Goal: Task Accomplishment & Management: Complete application form

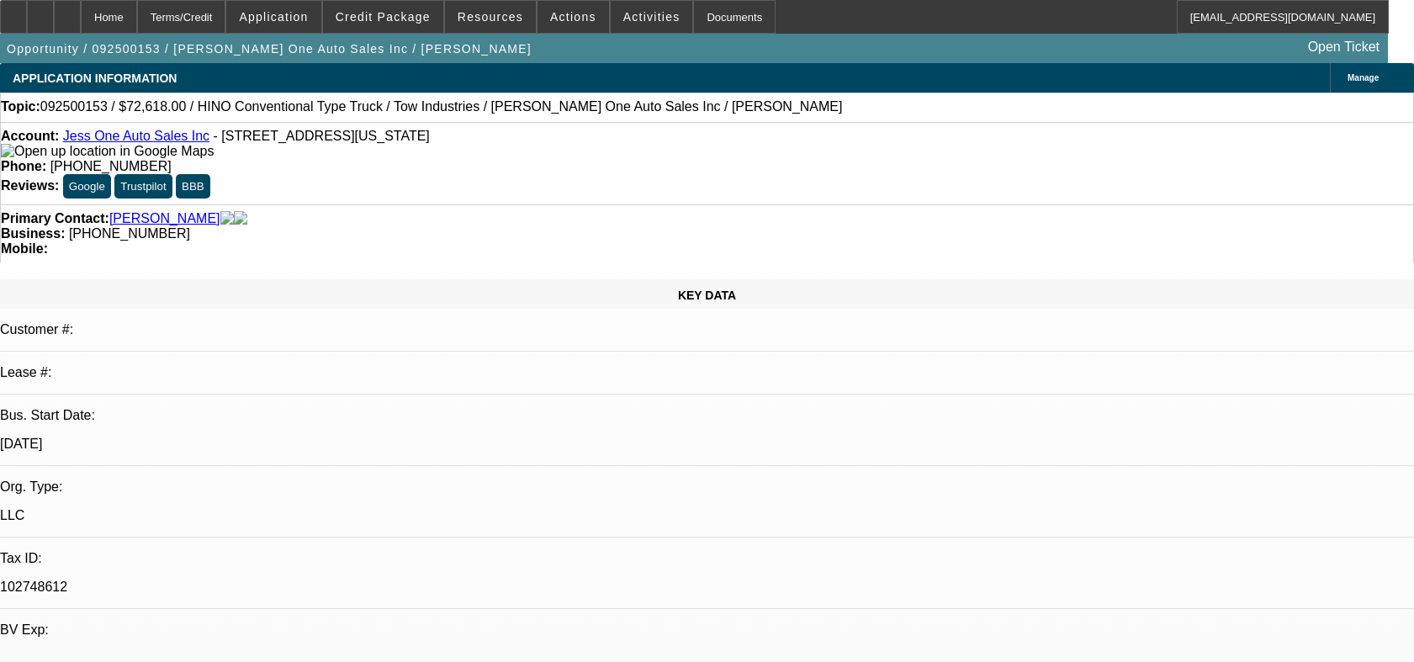
select select "0.2"
select select "2"
select select "0.1"
select select "4"
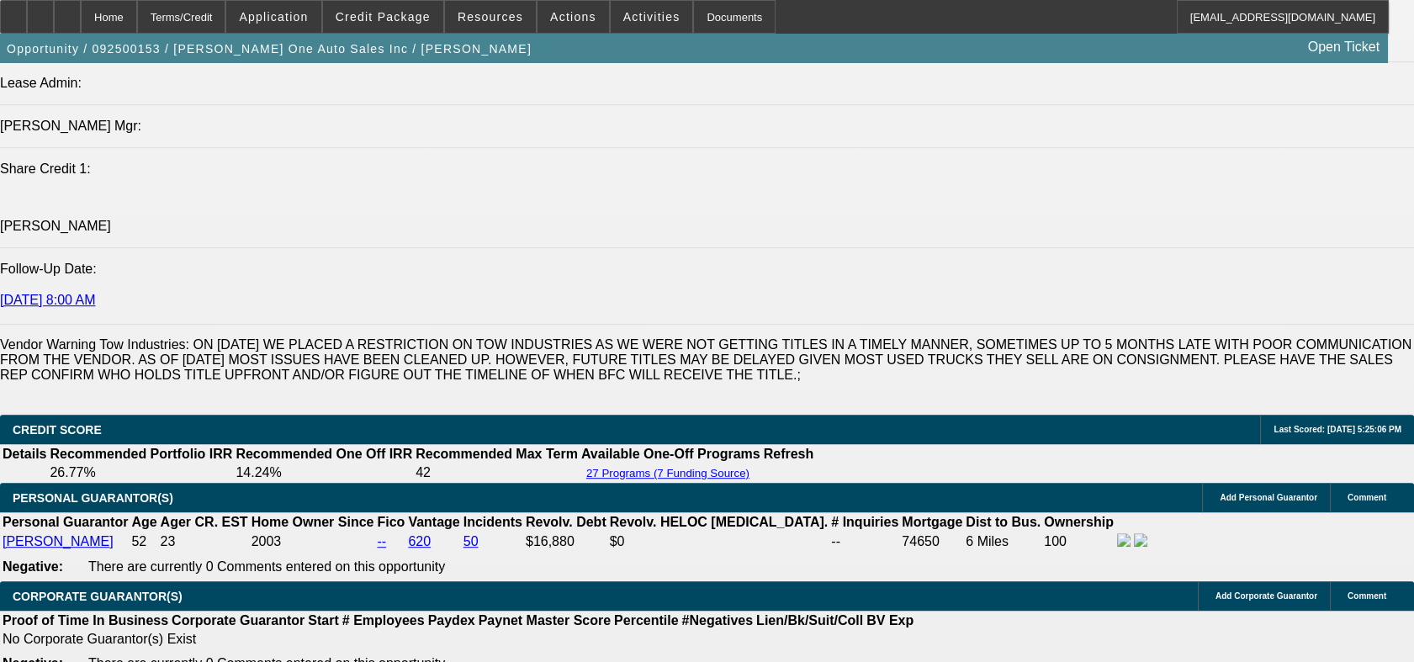
scroll to position [2383, 0]
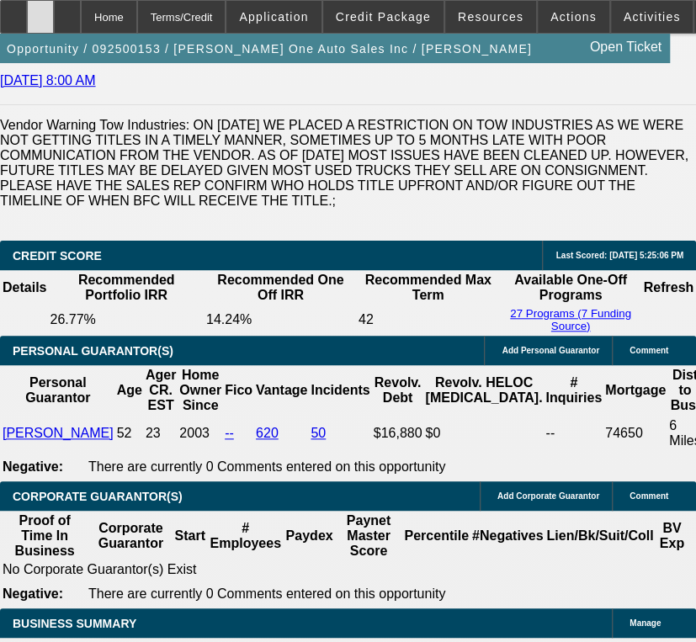
click at [40, 11] on icon at bounding box center [40, 11] width 0 height 0
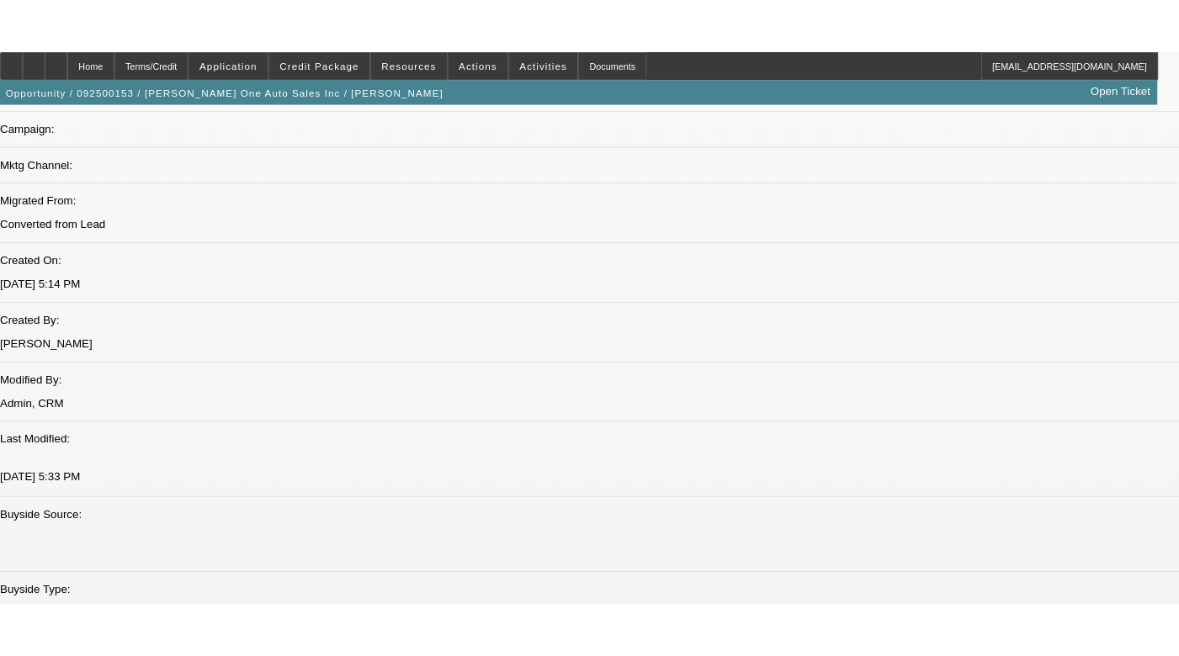
scroll to position [1262, 0]
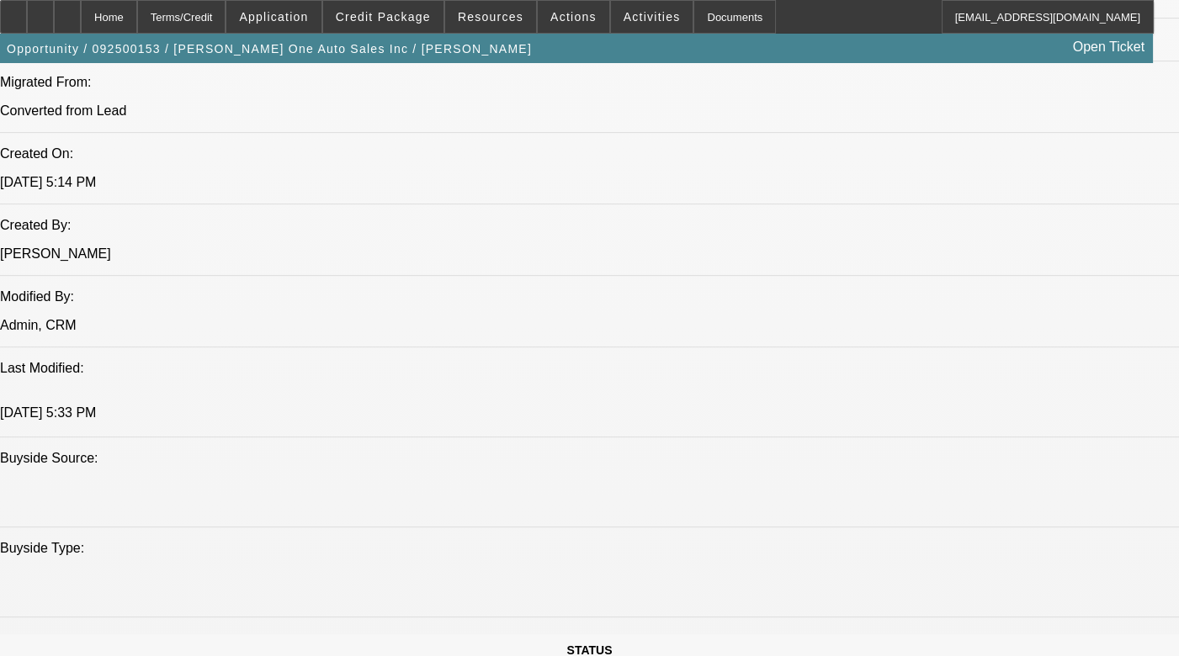
click at [406, 15] on span "Credit Package" at bounding box center [383, 16] width 95 height 13
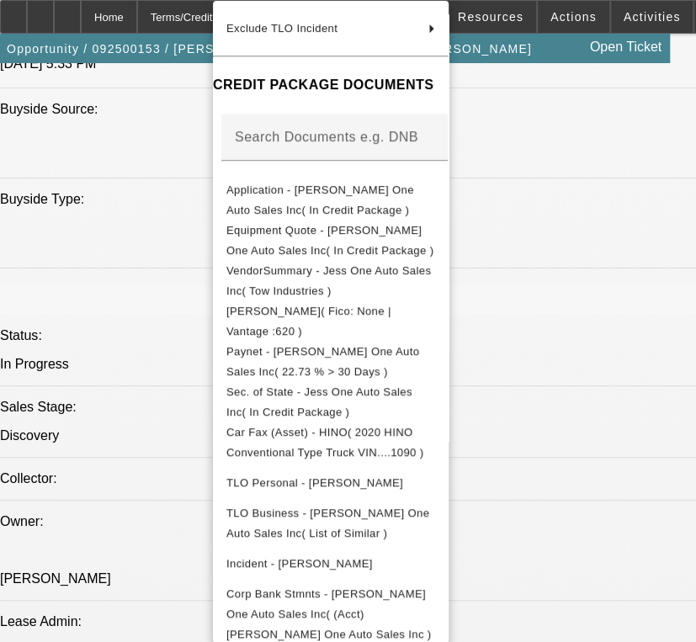
scroll to position [183, 0]
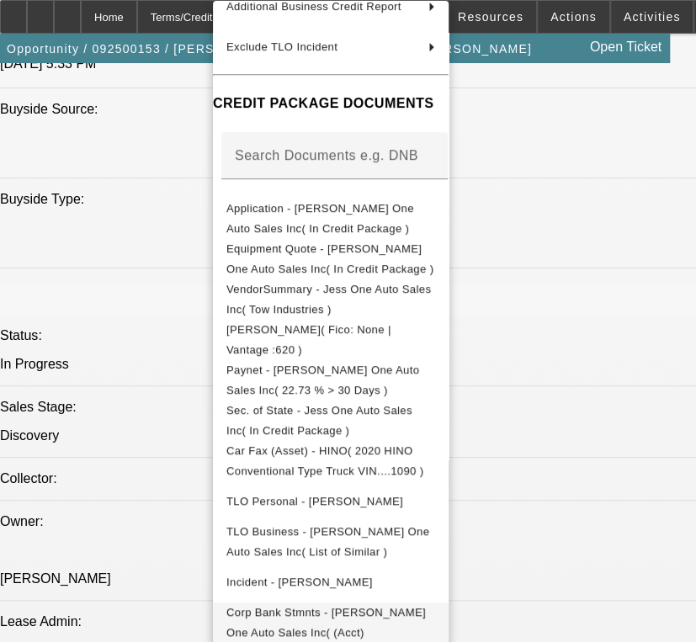
click at [249, 623] on span "Corp Bank Stmnts - Jess One Auto Sales Inc( (Acct) Jess One Auto Sales Inc )" at bounding box center [330, 632] width 209 height 61
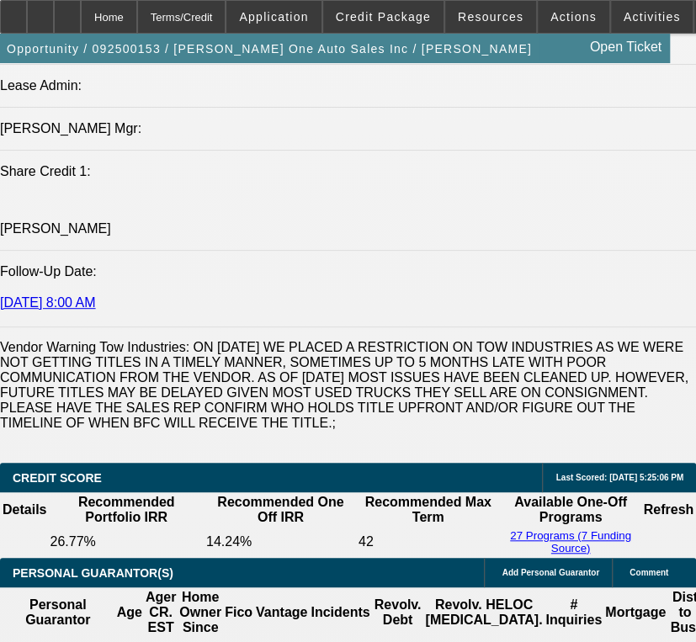
scroll to position [2215, 0]
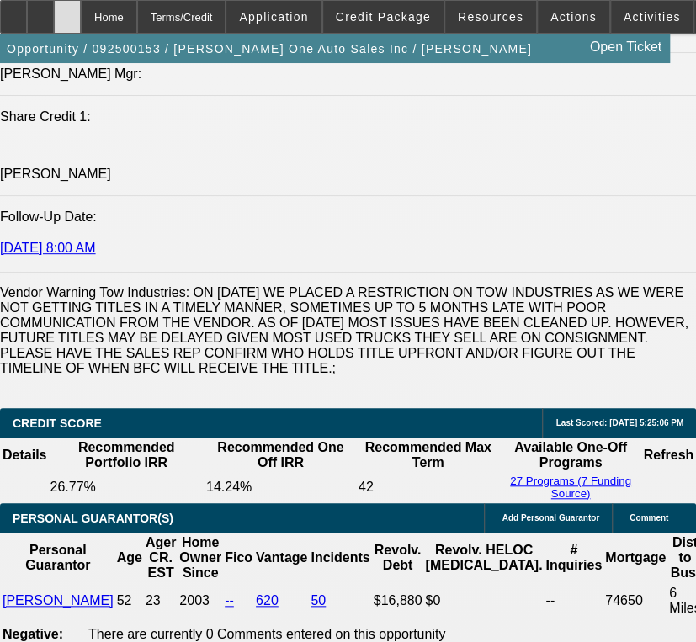
click at [81, 3] on div at bounding box center [67, 17] width 27 height 34
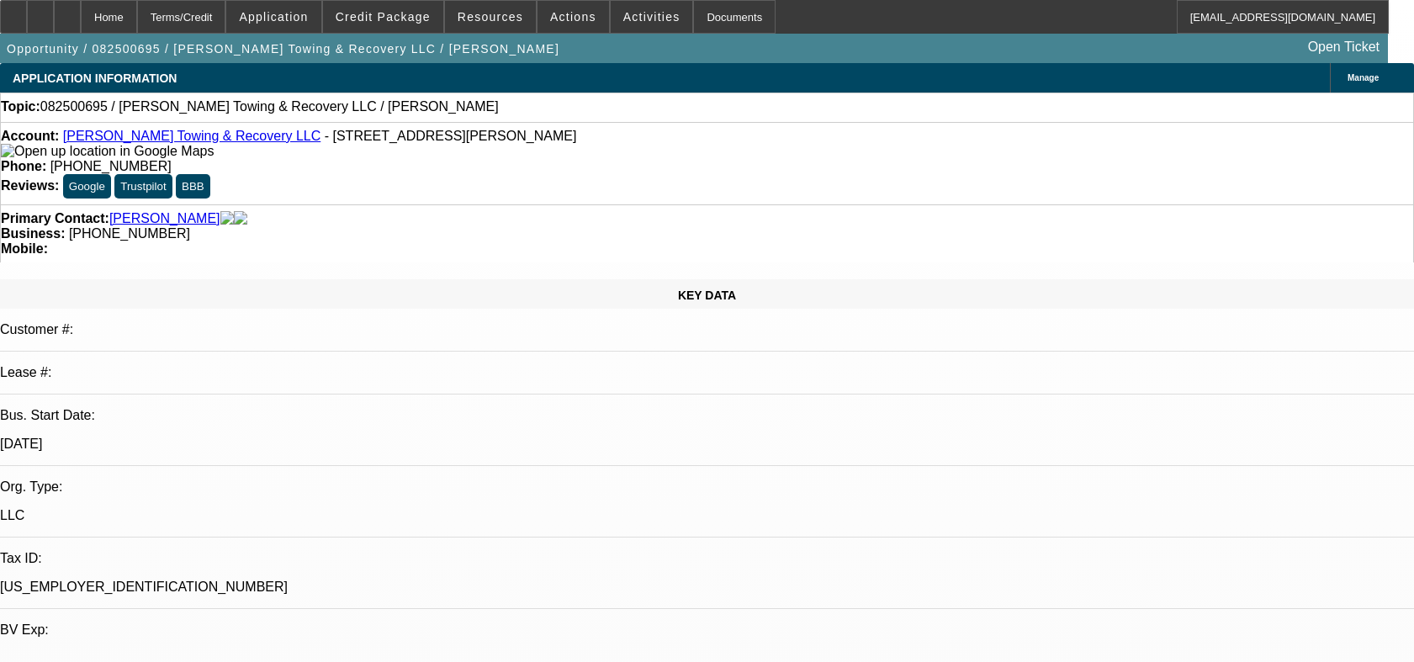
select select "0"
select select "2"
select select "0.1"
select select "4"
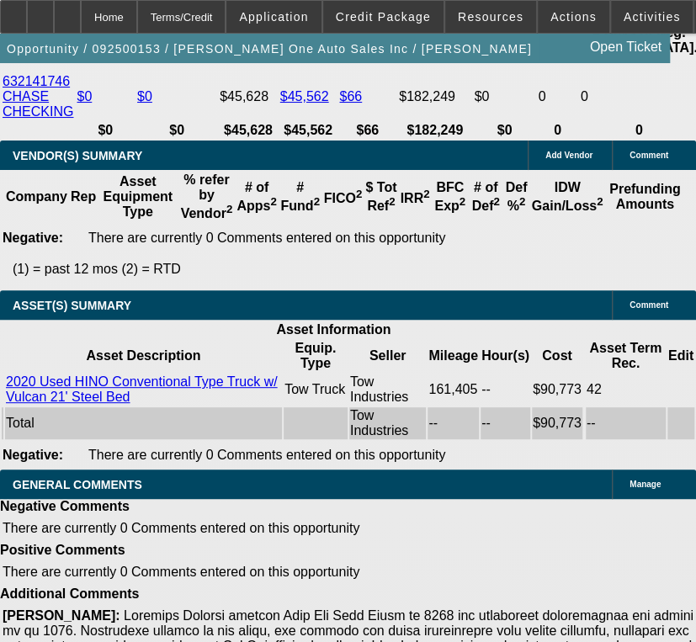
select select "0.2"
select select "2"
select select "0.1"
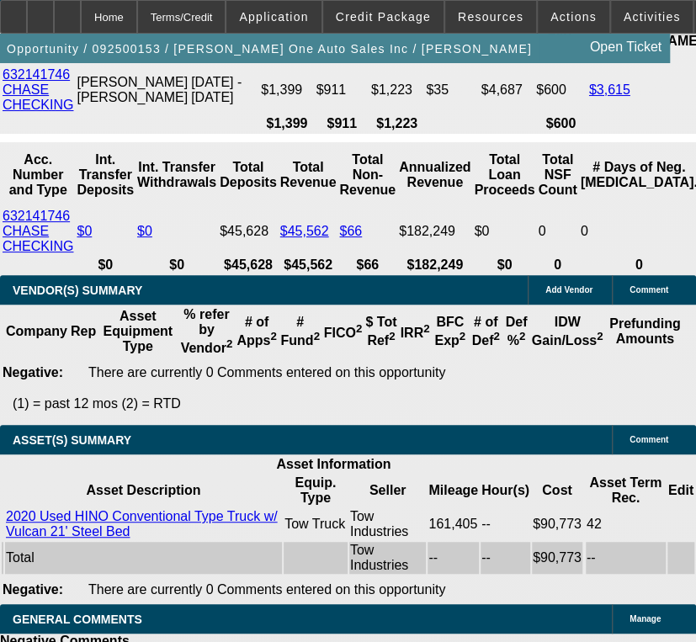
select select "1"
select select "2"
select select "4"
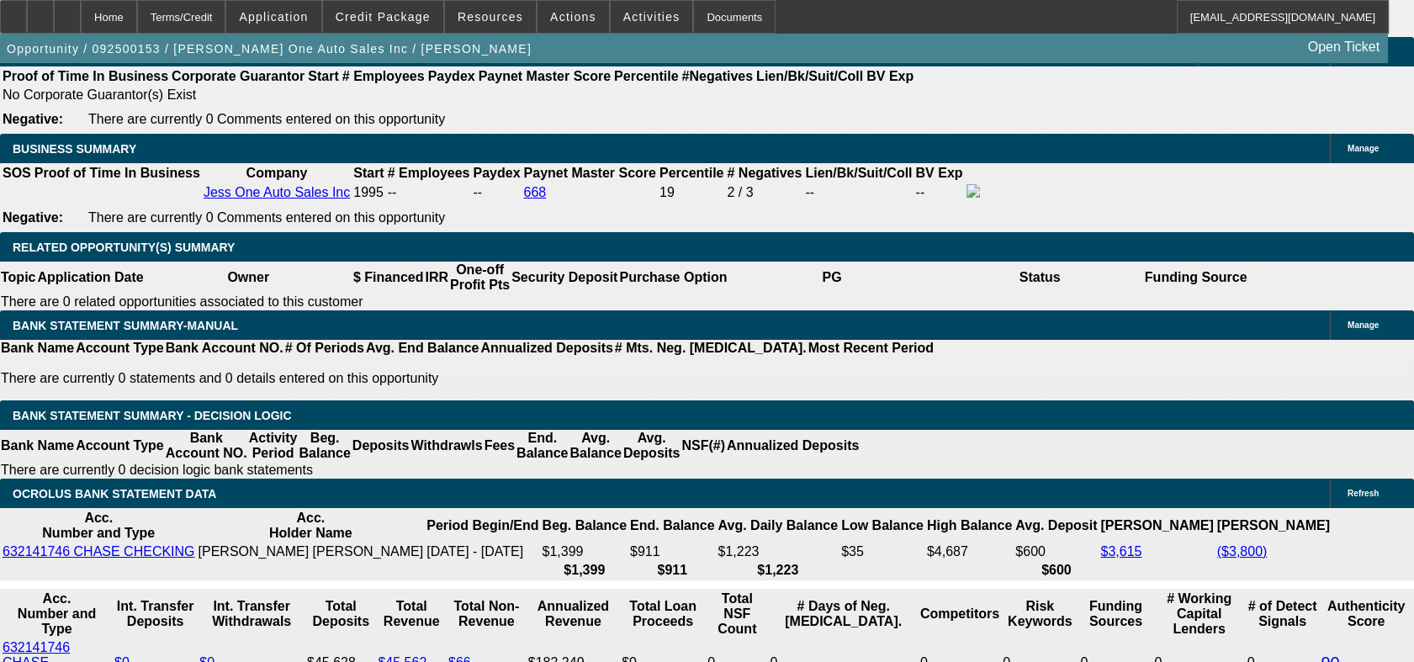
scroll to position [195, 0]
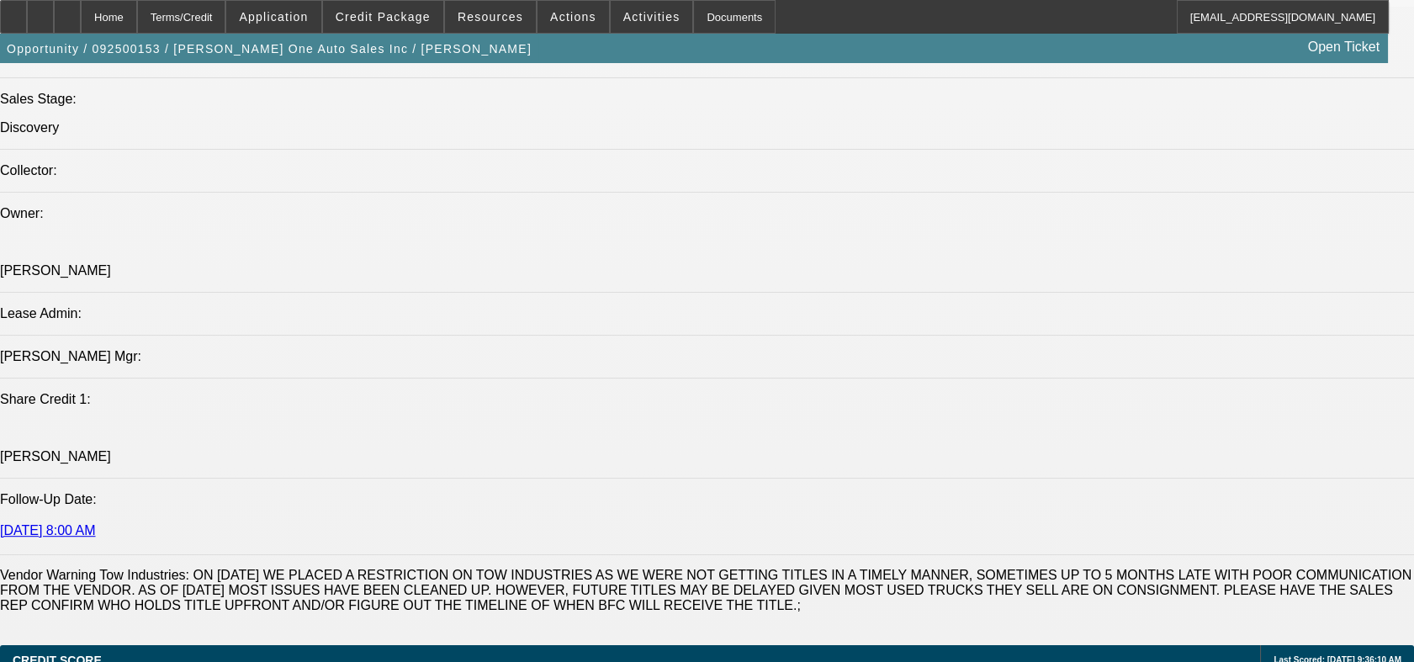
scroll to position [1918, 0]
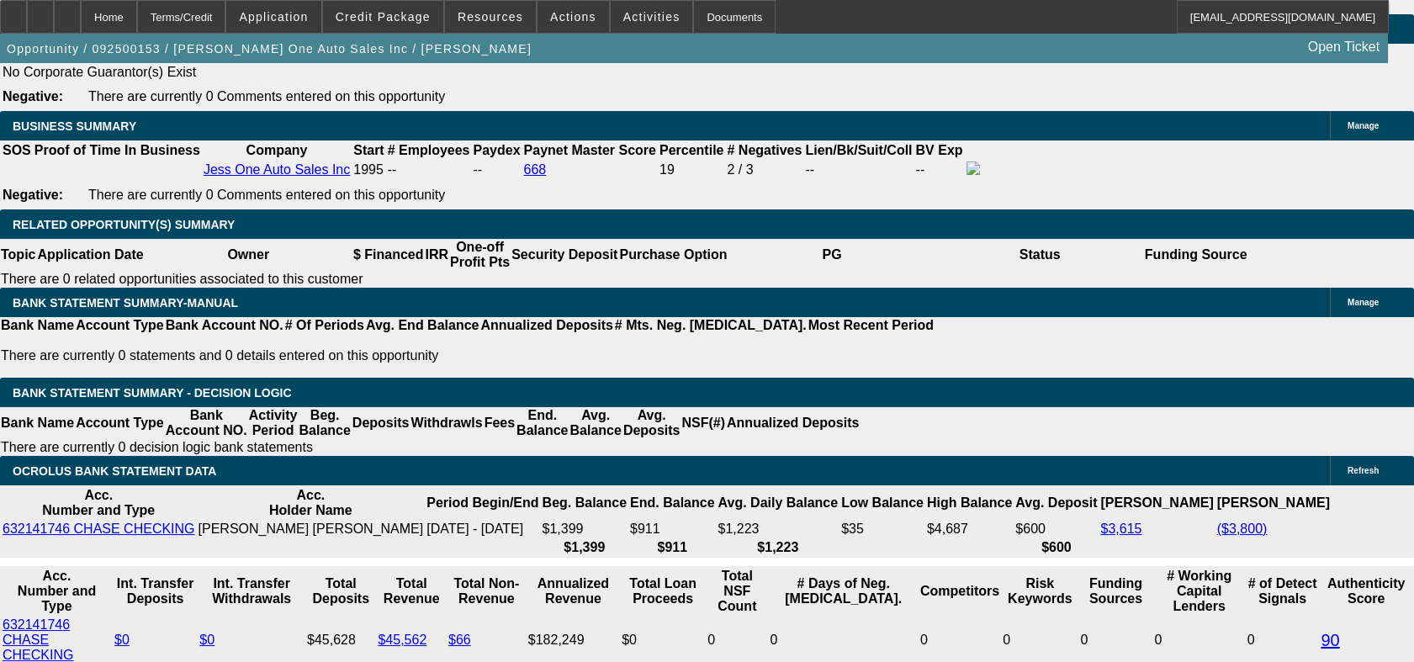
scroll to position [2718, 0]
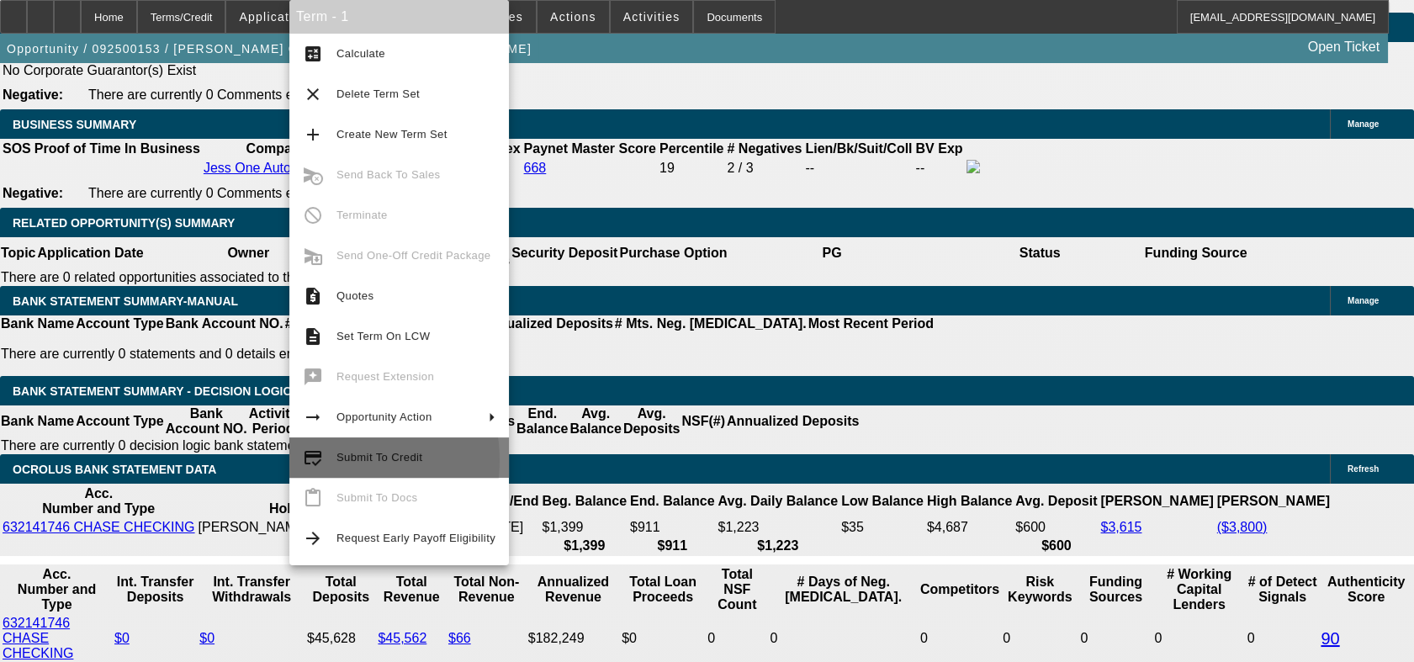
click at [333, 460] on button "credit_score Submit To Credit" at bounding box center [399, 458] width 220 height 40
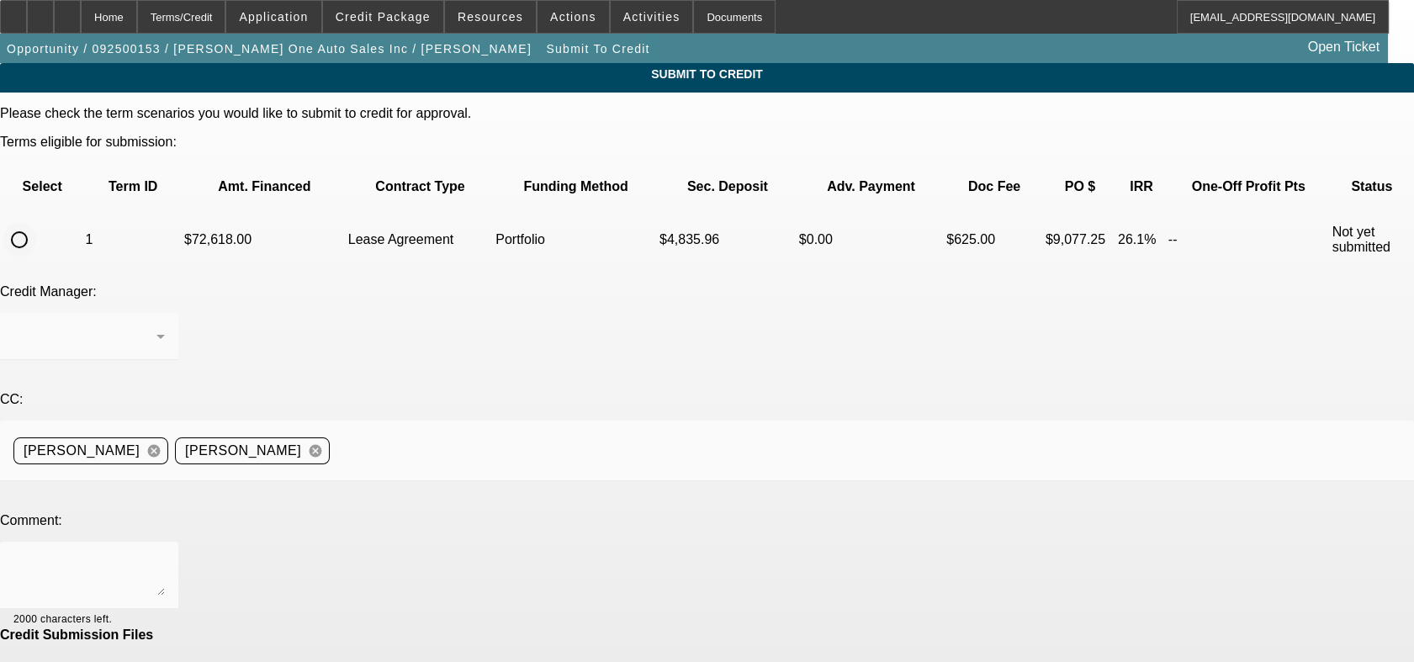
click at [36, 223] on input "radio" at bounding box center [20, 240] width 34 height 34
radio input "true"
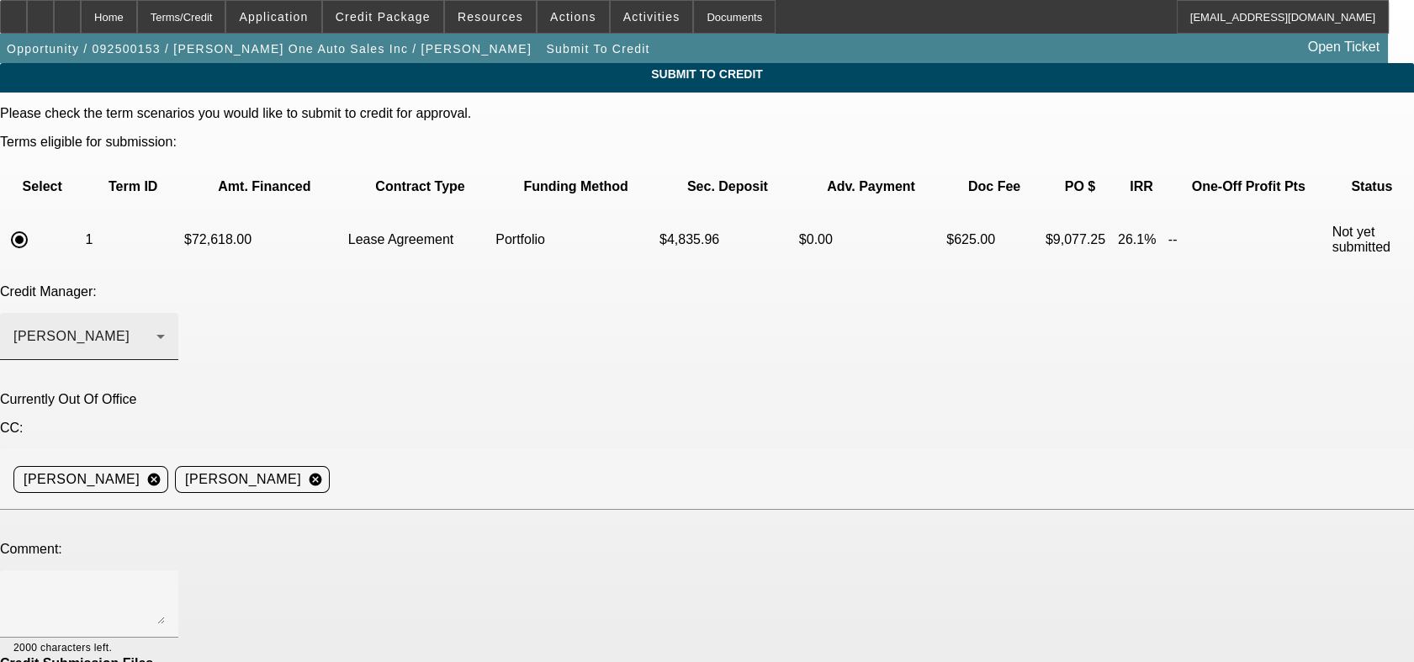
click at [165, 313] on div "Arida, George" at bounding box center [88, 336] width 151 height 47
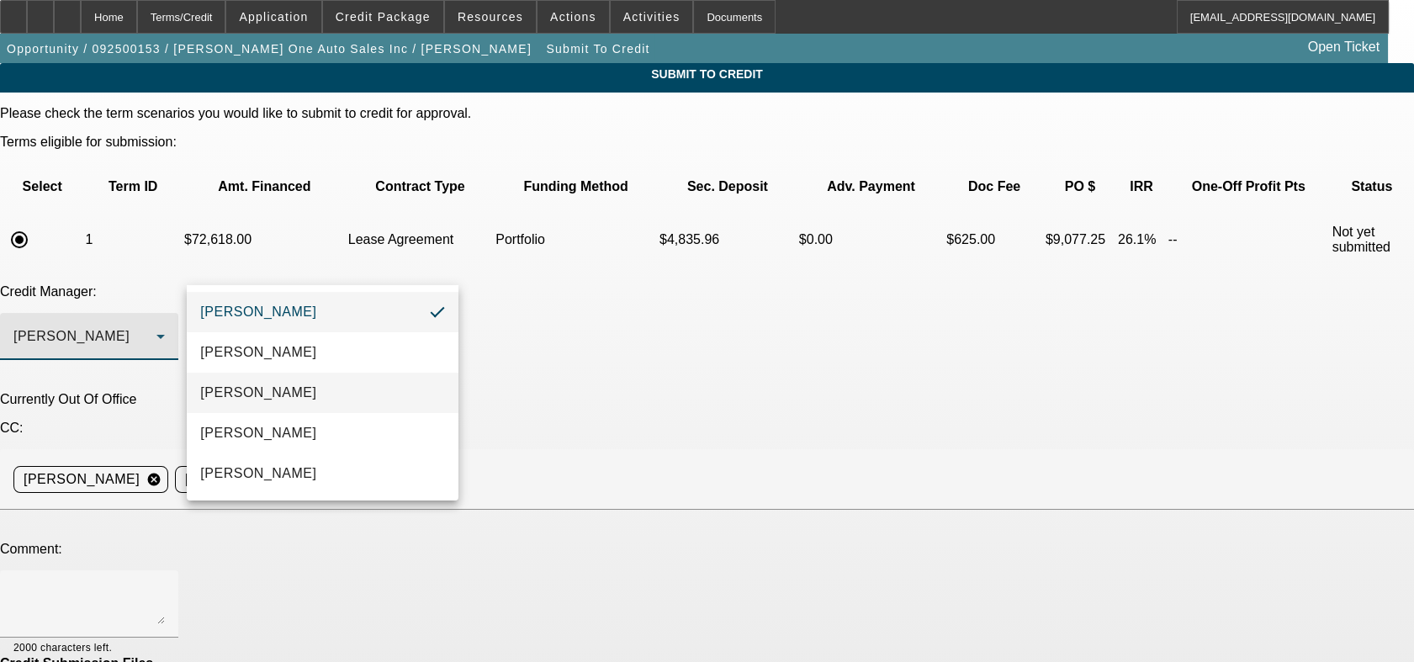
click at [282, 388] on span "Arida, Michael" at bounding box center [258, 393] width 116 height 20
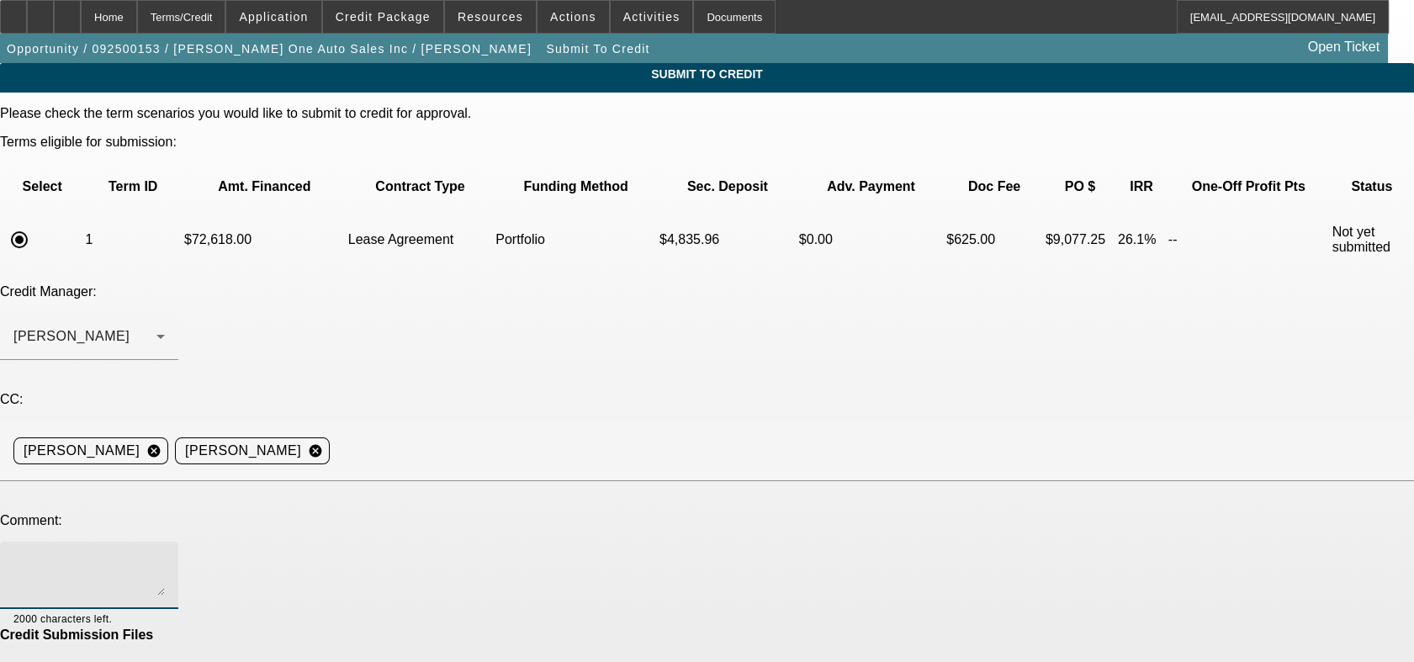
click at [165, 555] on textarea at bounding box center [88, 575] width 151 height 40
type textarea "Michael please review read write up, thanks"
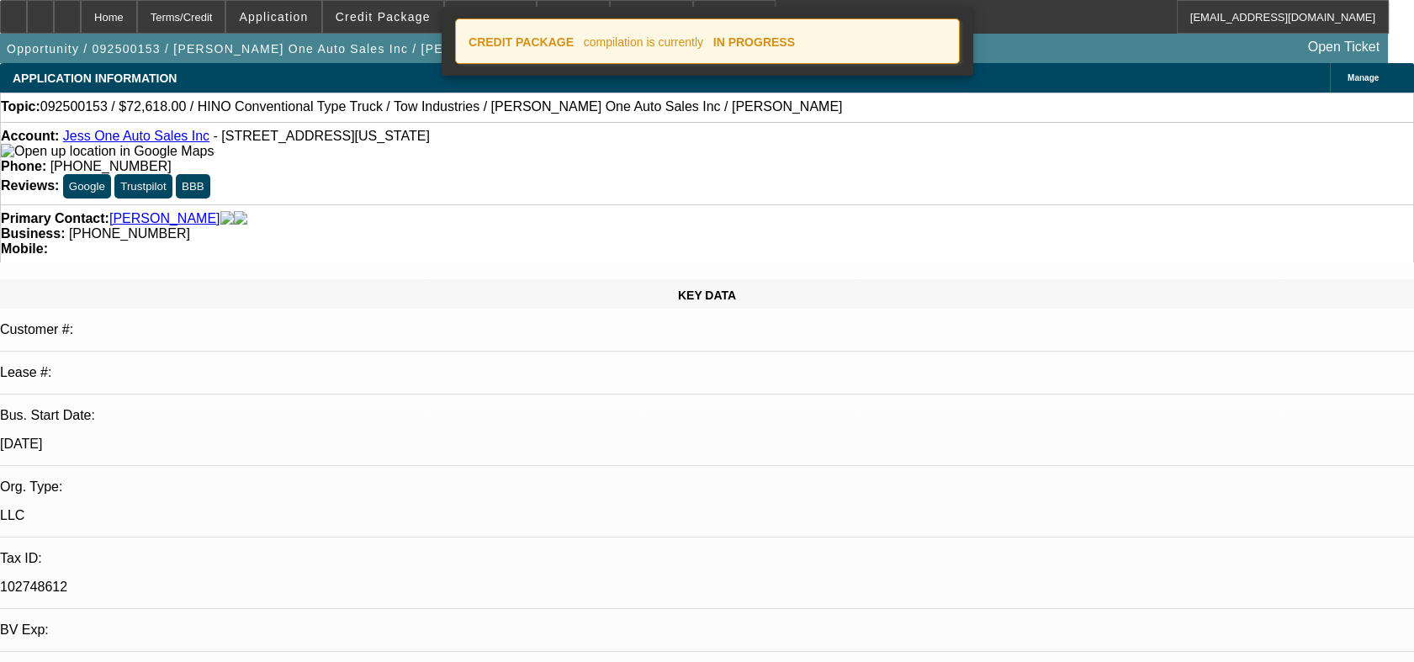
select select "0.2"
select select "2"
select select "0.1"
select select "4"
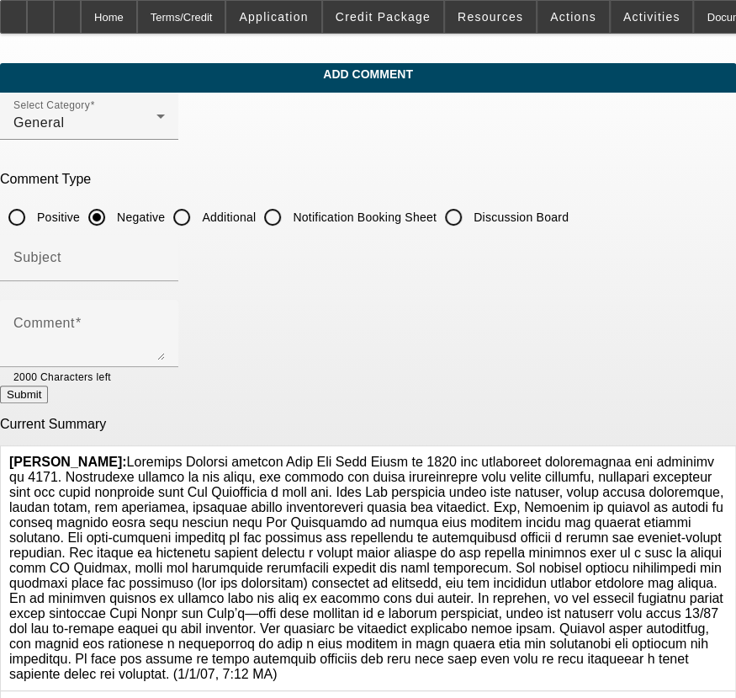
scroll to position [181, 0]
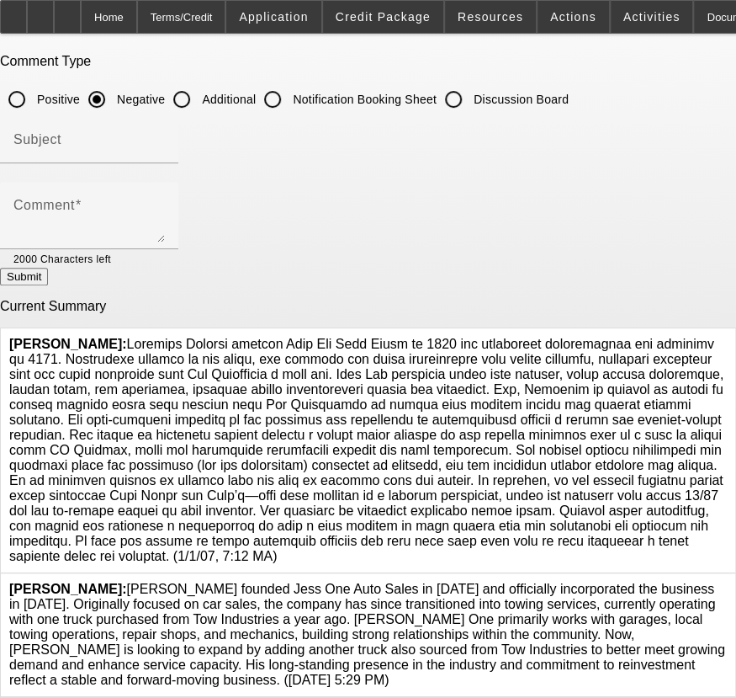
click at [727, 581] on icon at bounding box center [727, 581] width 0 height 0
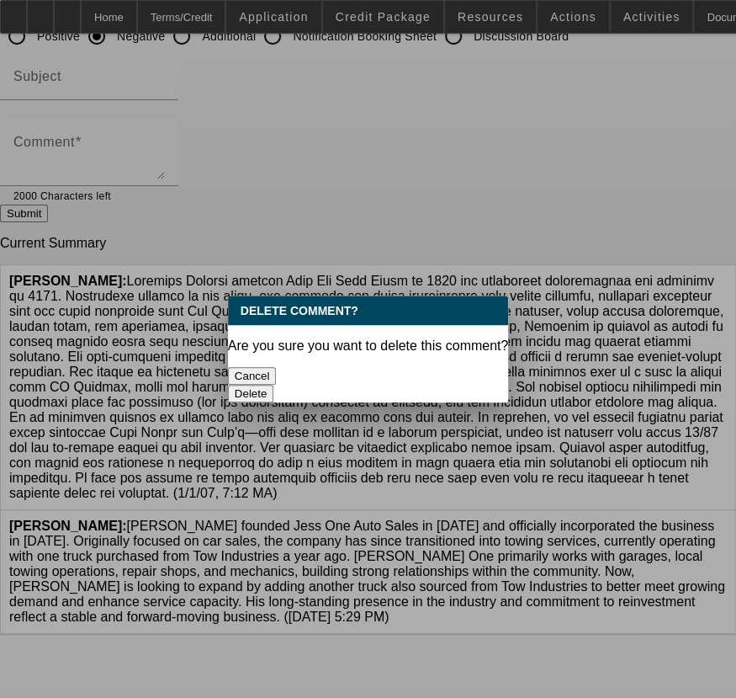
click at [274, 385] on button "Delete" at bounding box center [251, 394] width 46 height 18
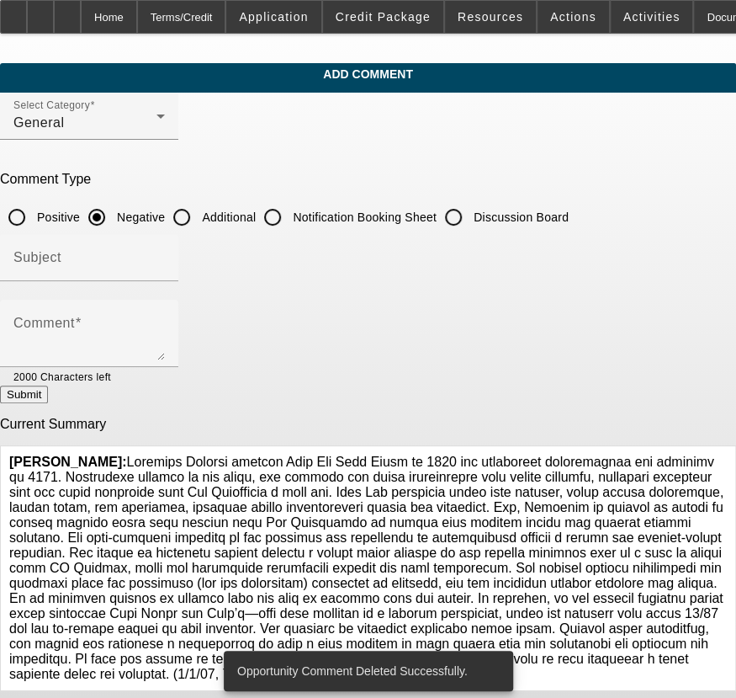
scroll to position [38, 0]
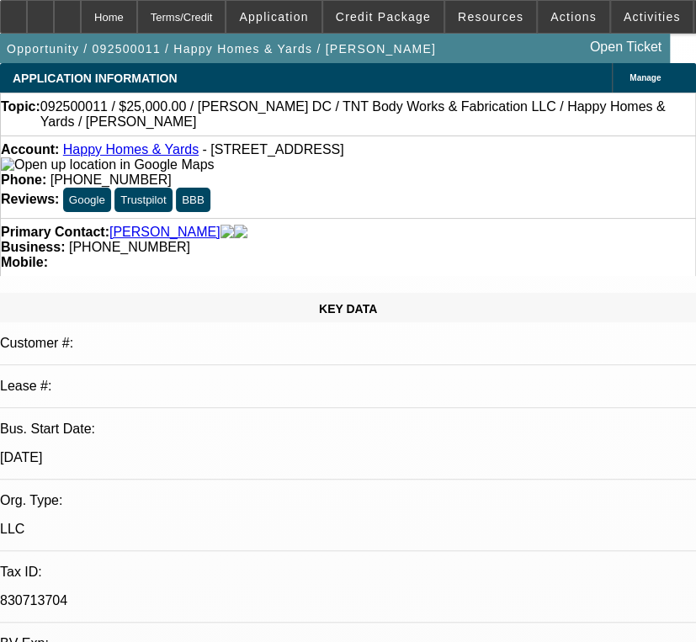
select select "0"
select select "2"
select select "0"
select select "2"
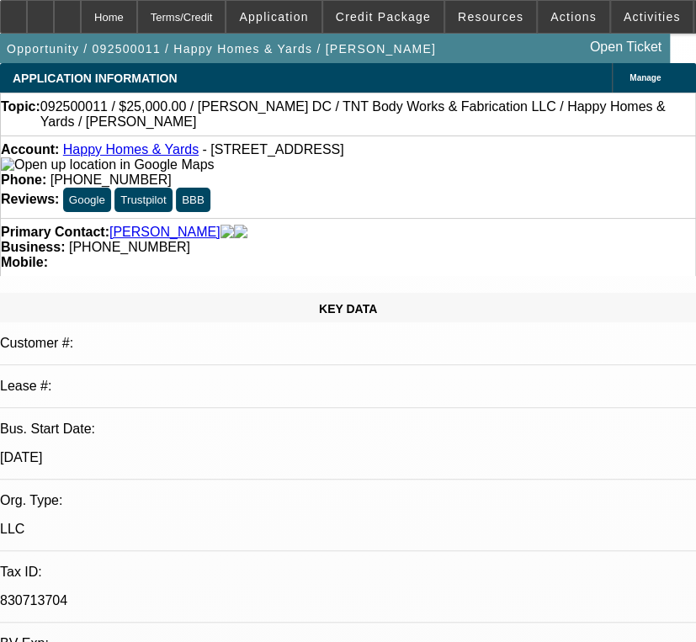
select select "0"
select select "1"
select select "2"
select select "6"
select select "1"
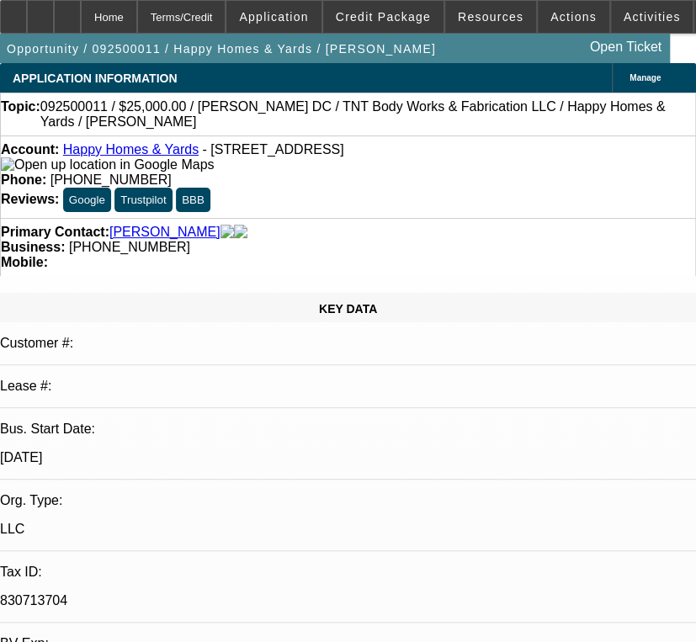
select select "2"
select select "6"
click at [54, 18] on div at bounding box center [40, 17] width 27 height 34
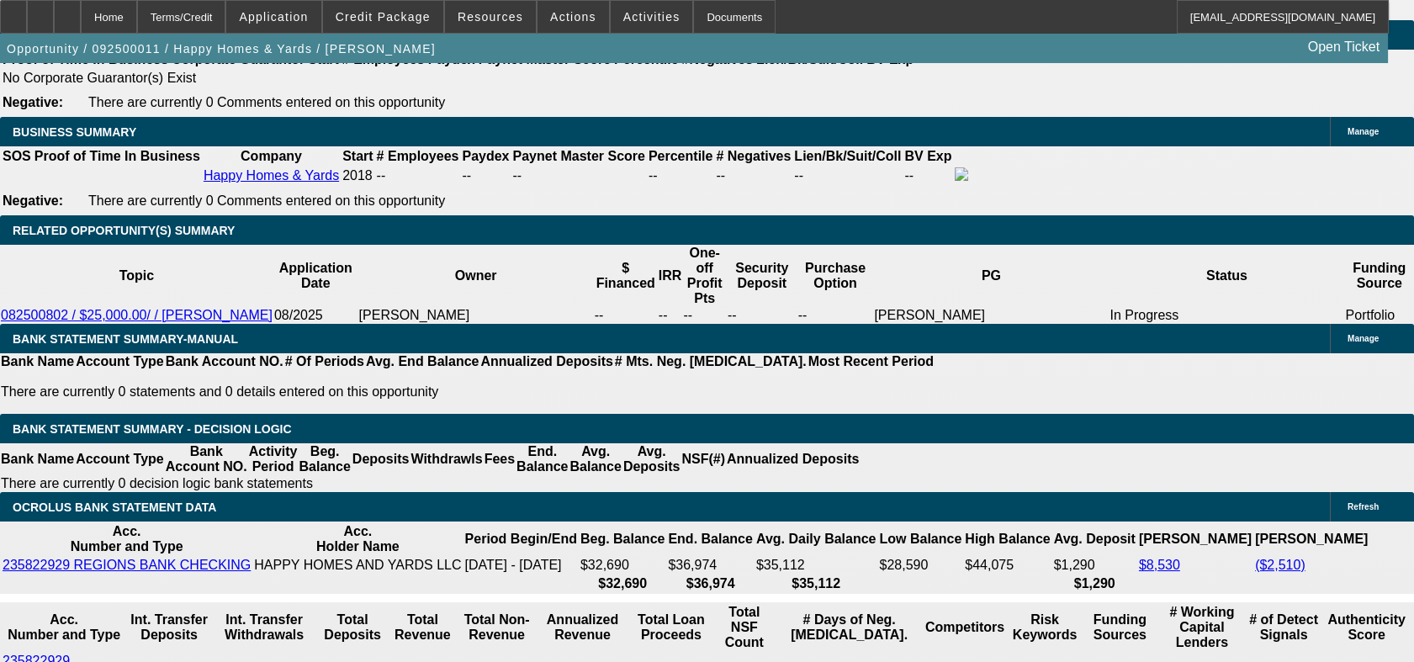
scroll to position [2665, 0]
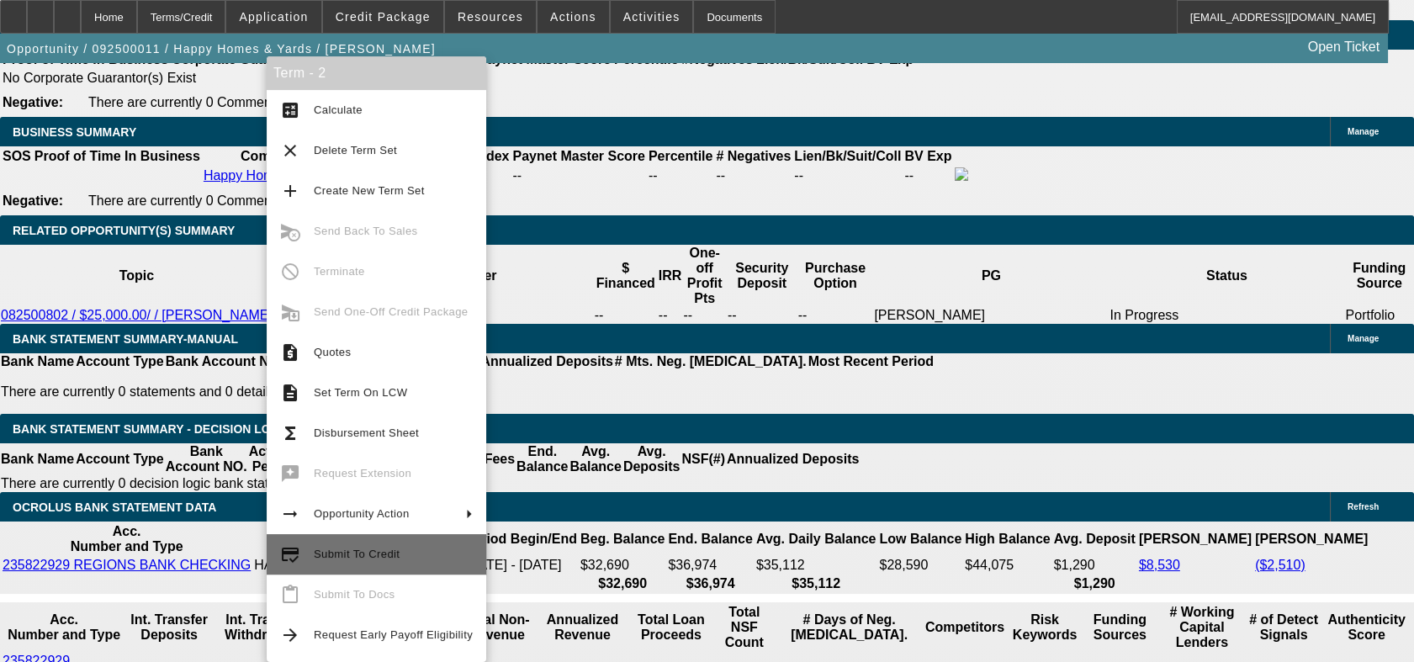
click at [379, 560] on span "Submit To Credit" at bounding box center [393, 554] width 159 height 20
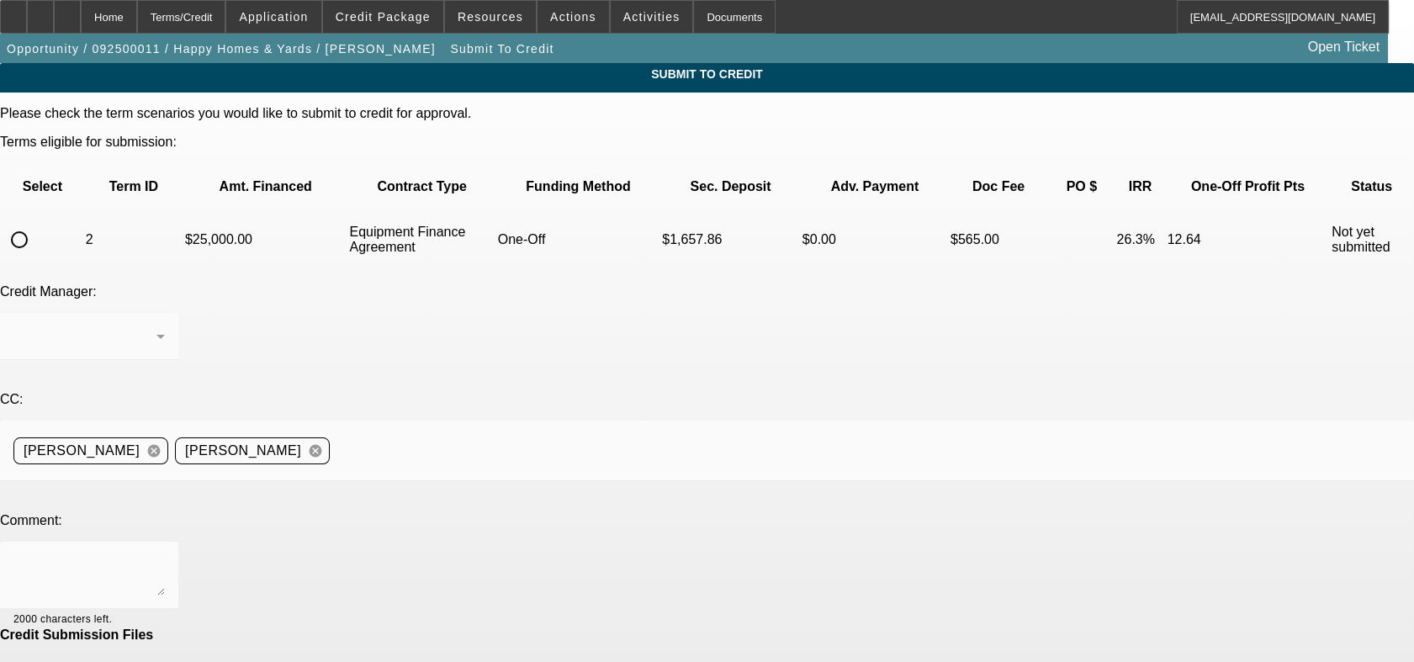
drag, startPoint x: 67, startPoint y: 204, endPoint x: 54, endPoint y: 199, distance: 14.1
click at [36, 223] on input "radio" at bounding box center [20, 240] width 34 height 34
radio input "true"
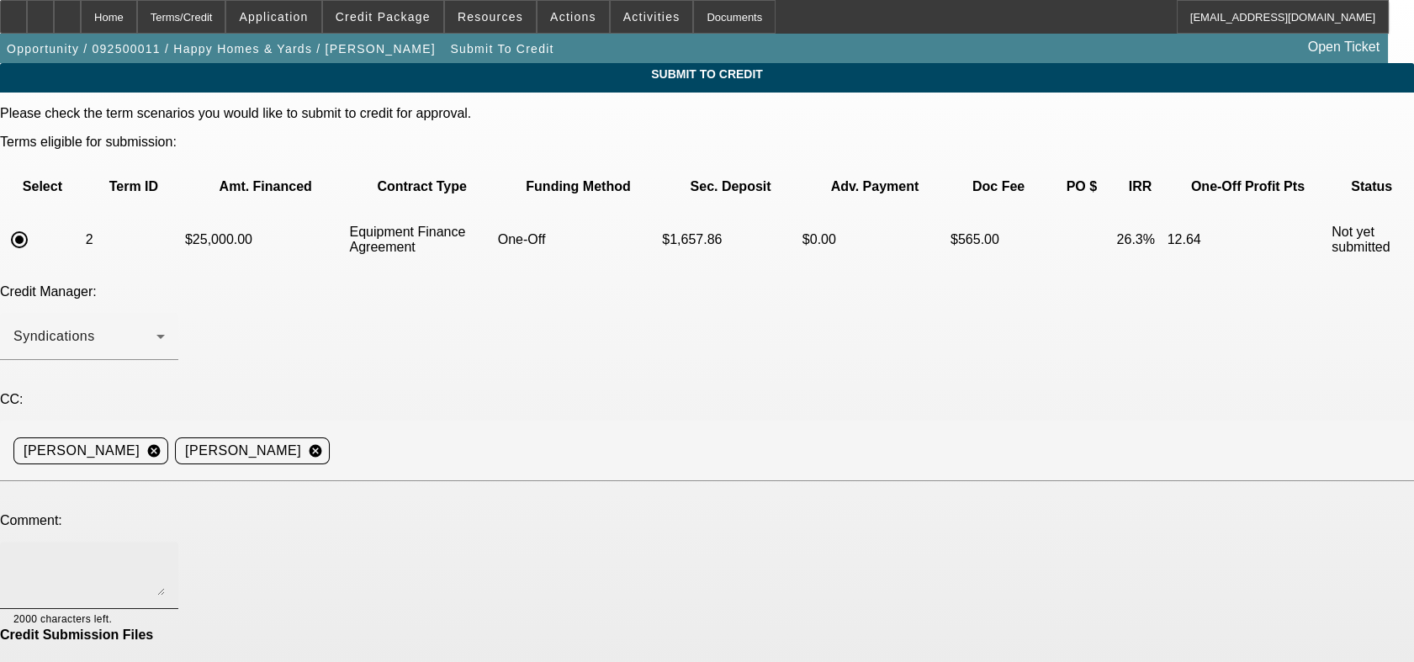
click at [165, 555] on textarea at bounding box center [88, 575] width 151 height 40
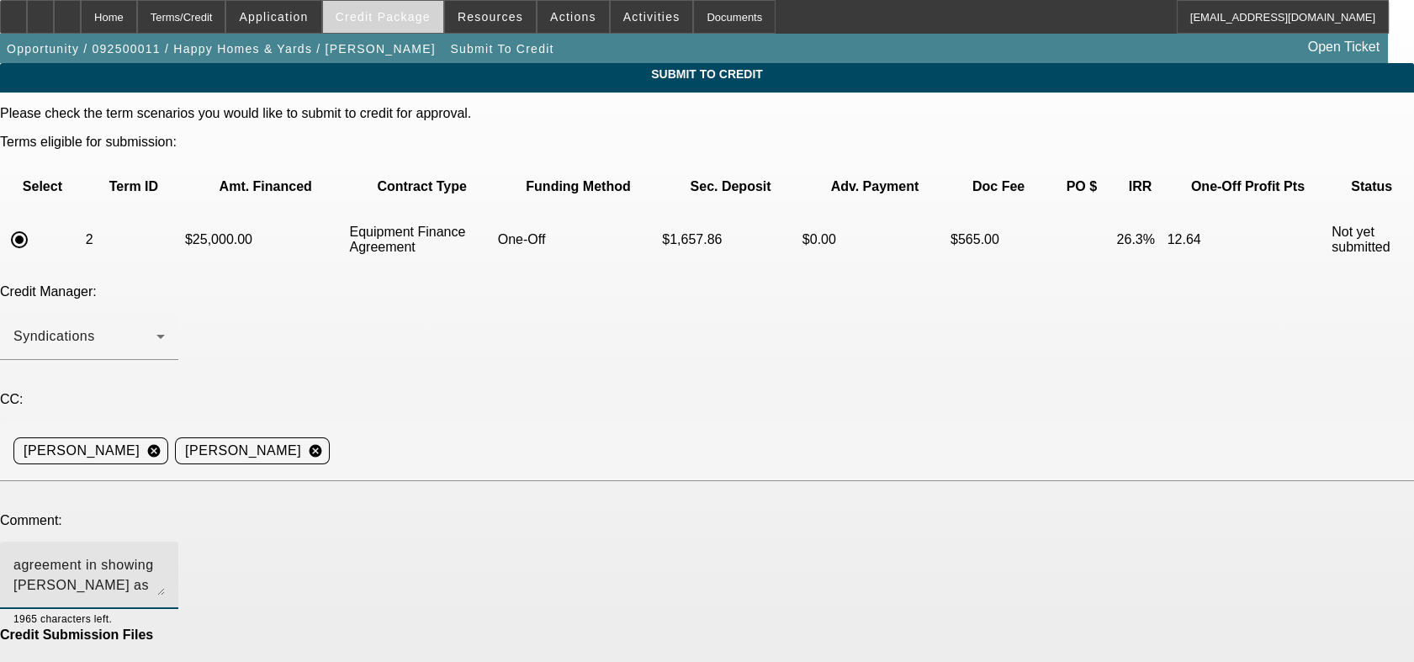
click at [387, 24] on span at bounding box center [383, 17] width 120 height 40
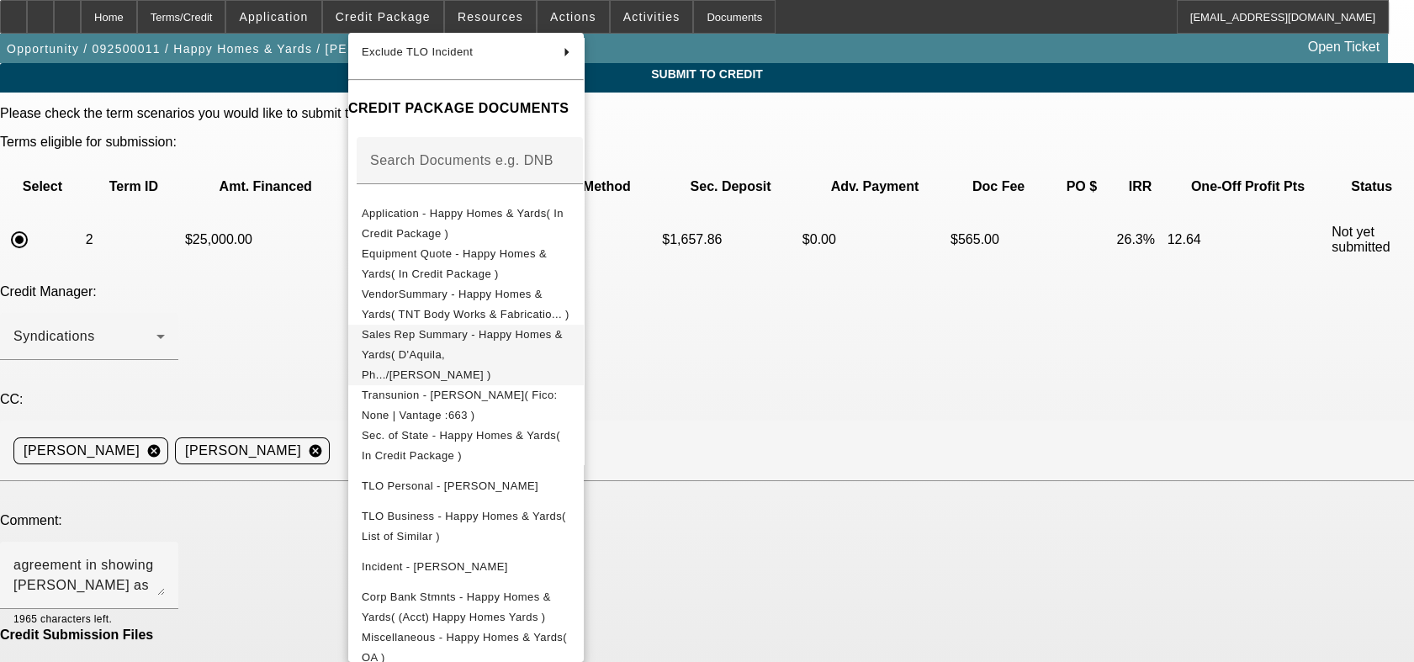
scroll to position [51, 0]
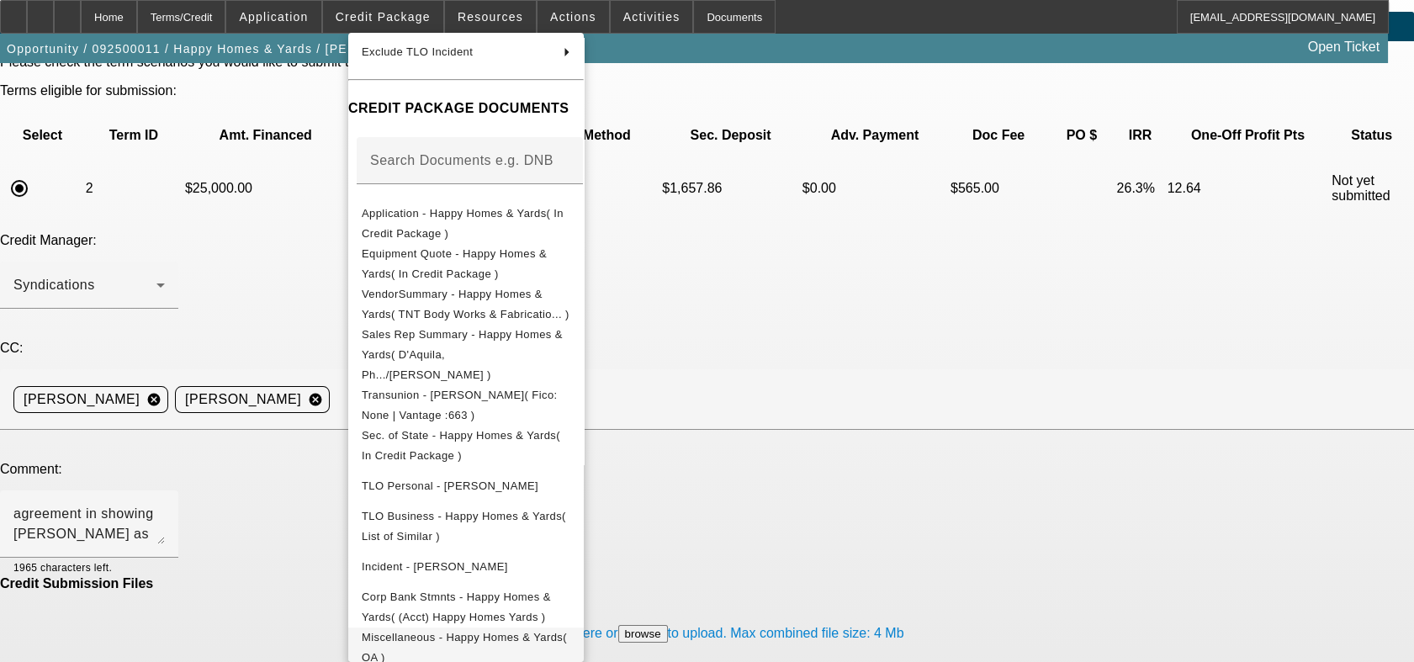
click at [532, 631] on span "Miscellaneous - Happy Homes & Yards( OA )" at bounding box center [464, 647] width 205 height 33
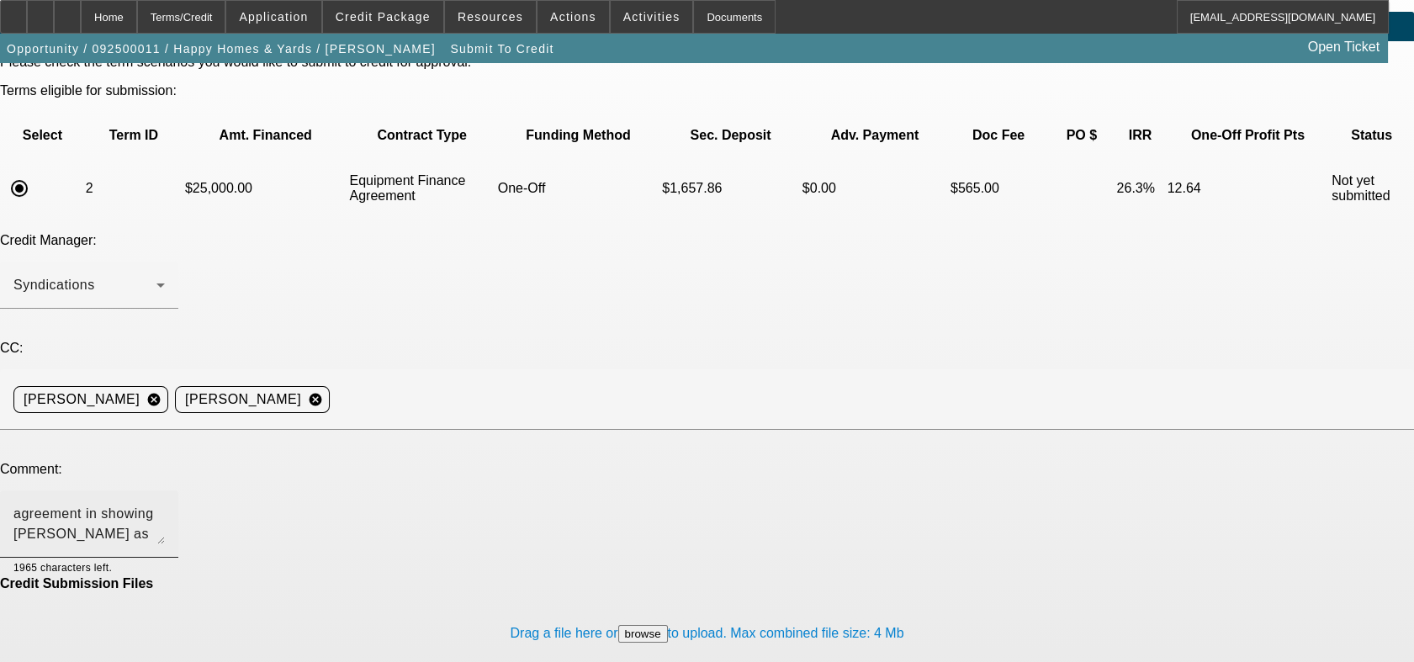
click at [165, 504] on textarea "agreement in showing [PERSON_NAME] as Sole" at bounding box center [88, 524] width 151 height 40
type textarea "agreement in showing [PERSON_NAME] as Sole Member although it shows [PERSON_NAM…"
click at [709, 629] on form "Please check the term scenarios you would like to submit to credit for approval…" at bounding box center [707, 390] width 1414 height 671
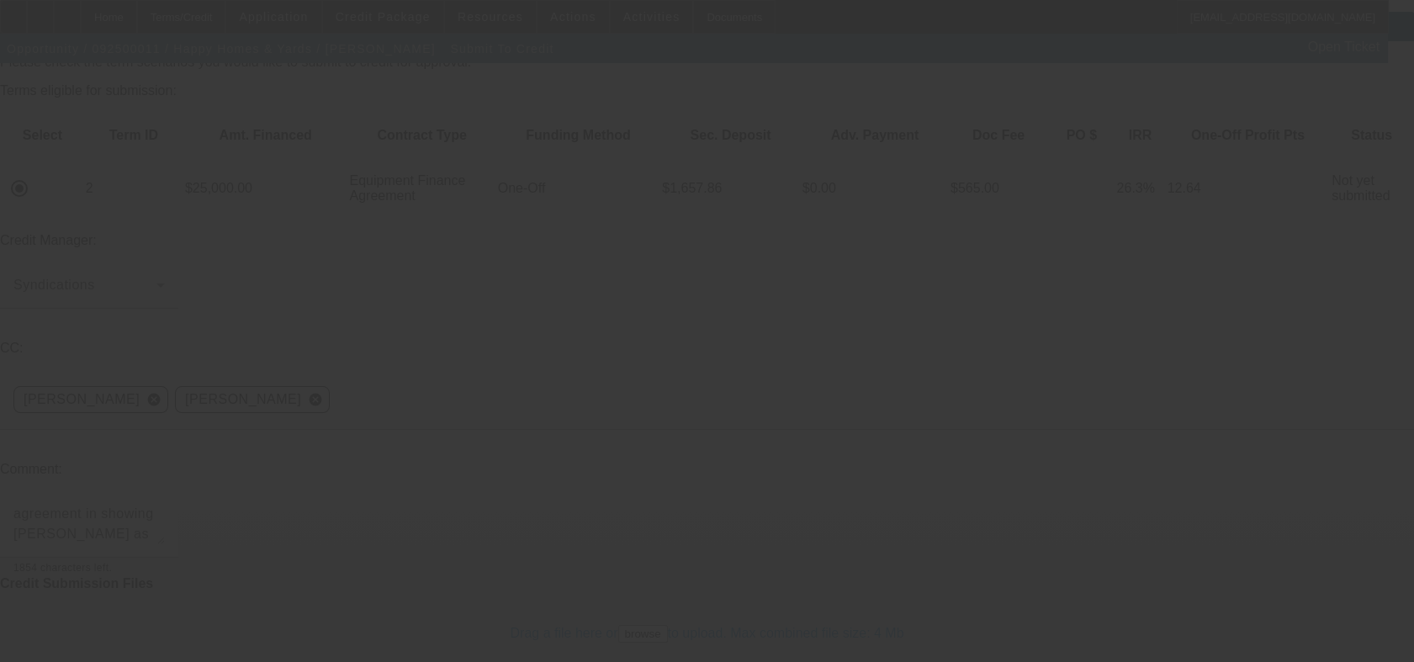
click at [709, 613] on div at bounding box center [707, 331] width 1414 height 662
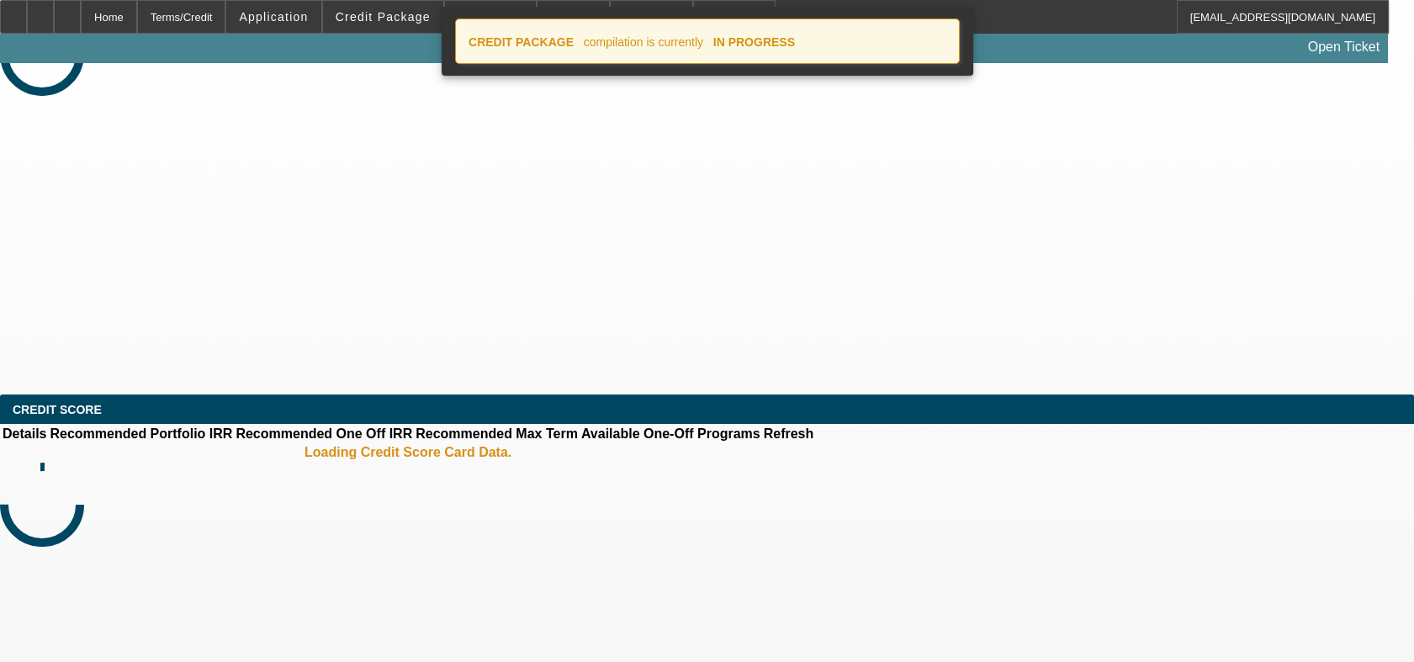
select select "0"
select select "2"
select select "0"
select select "6"
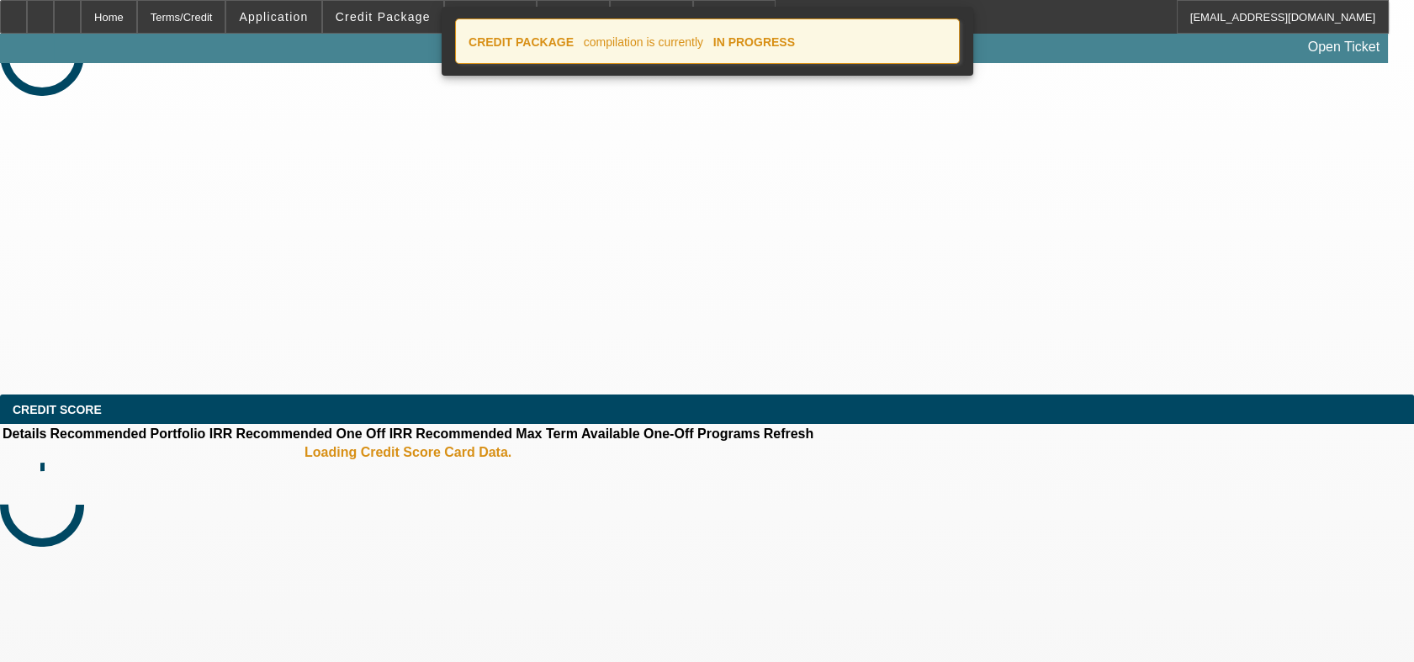
select select "0"
select select "2"
select select "0"
select select "6"
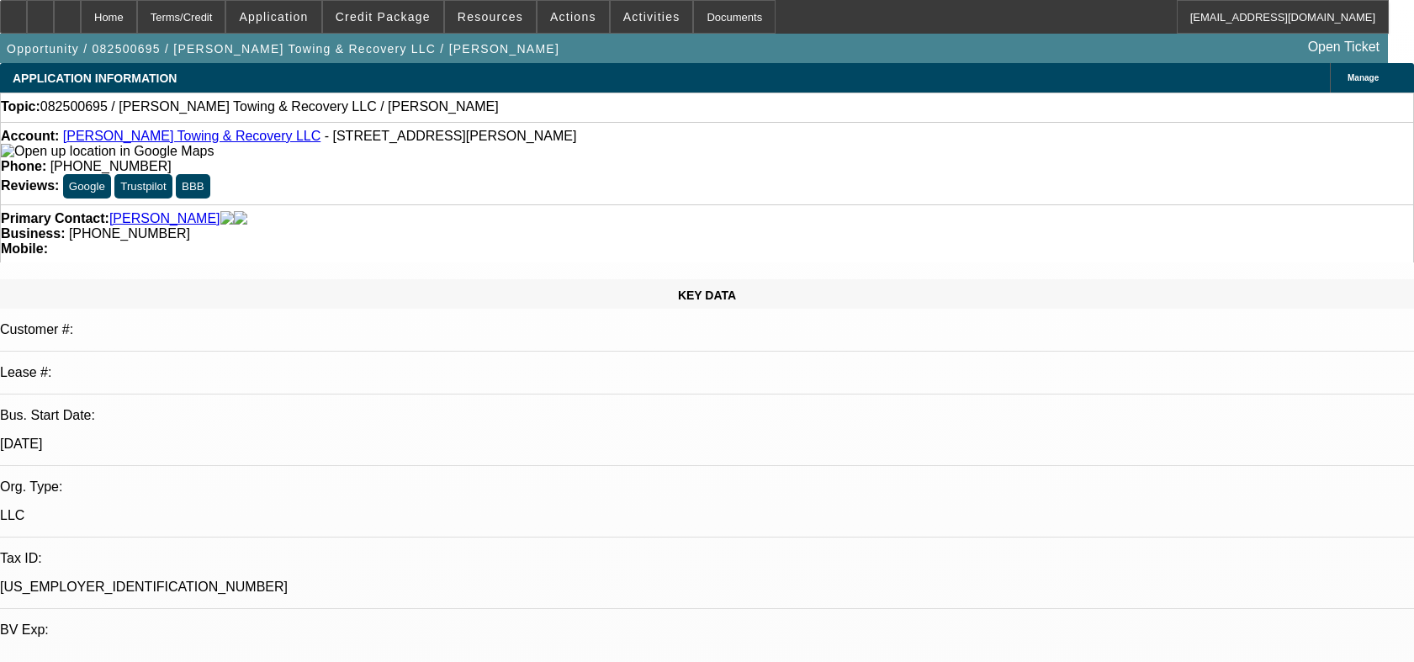
select select "0"
select select "2"
select select "0.1"
select select "4"
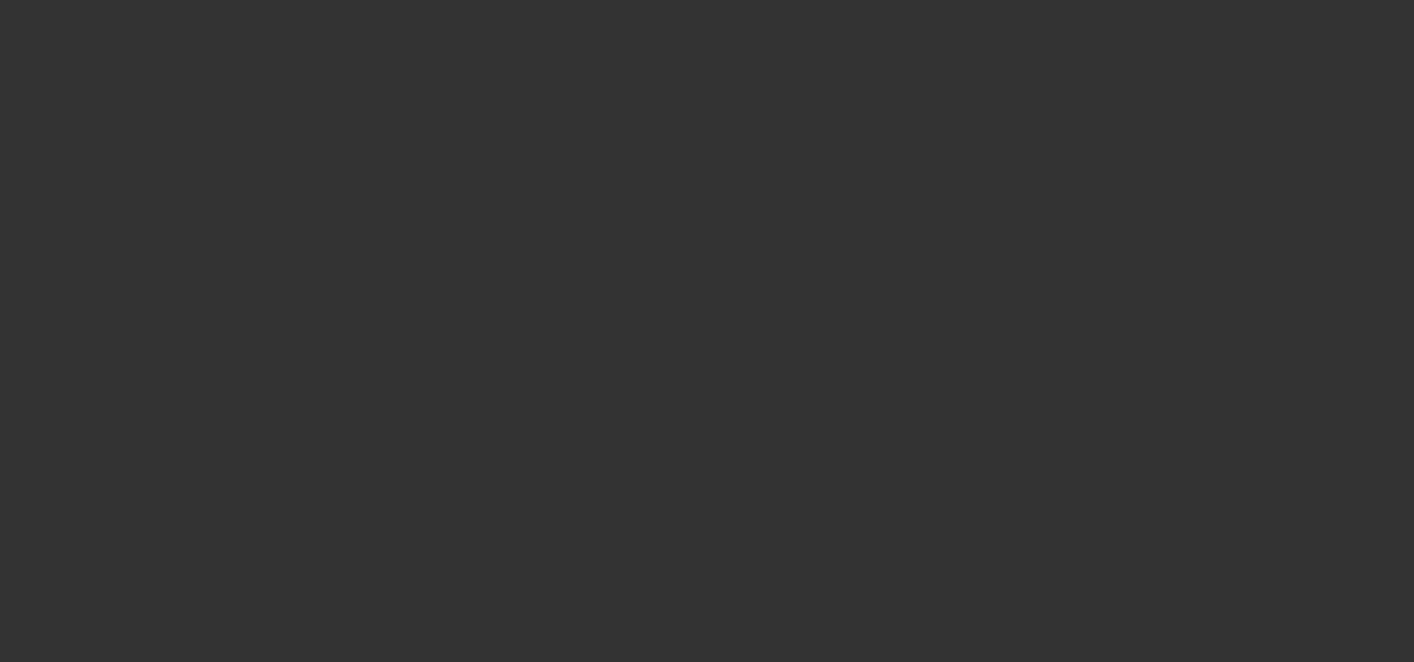
select select "0.2"
select select "2"
select select "0"
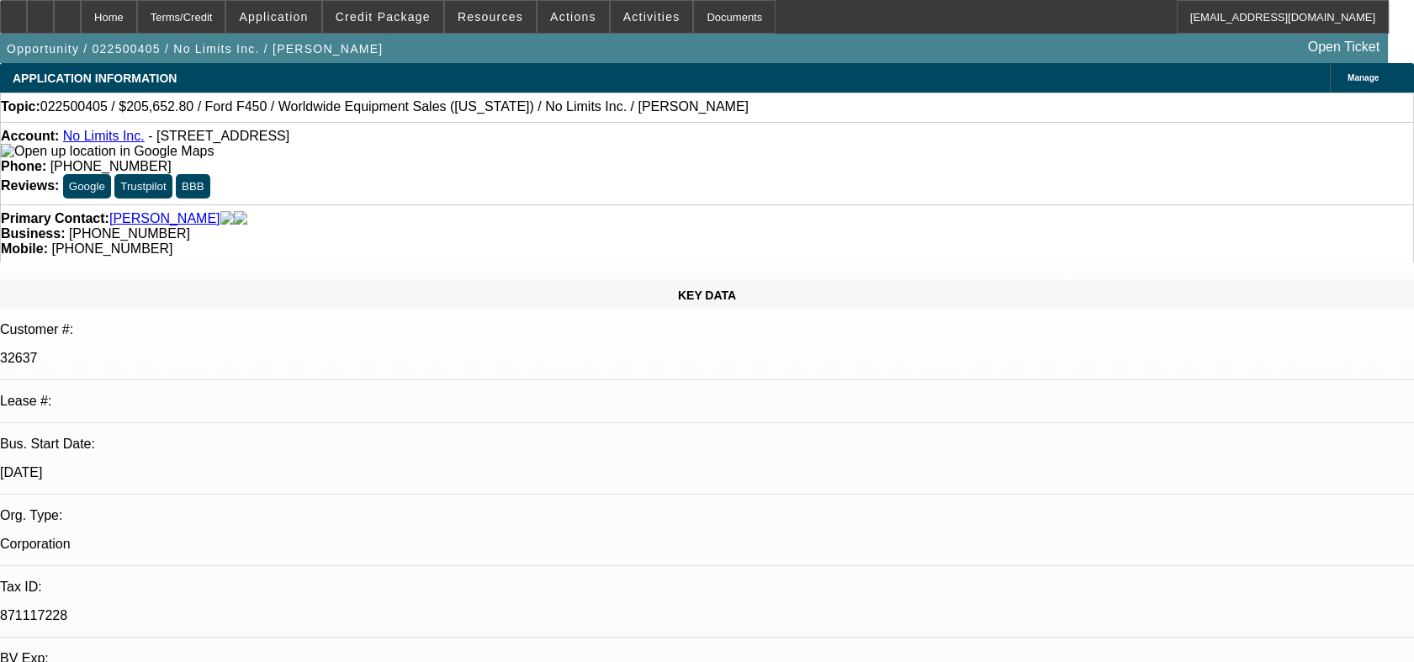
select select "1"
select select "2"
select select "6"
click at [559, 29] on span at bounding box center [574, 17] width 72 height 40
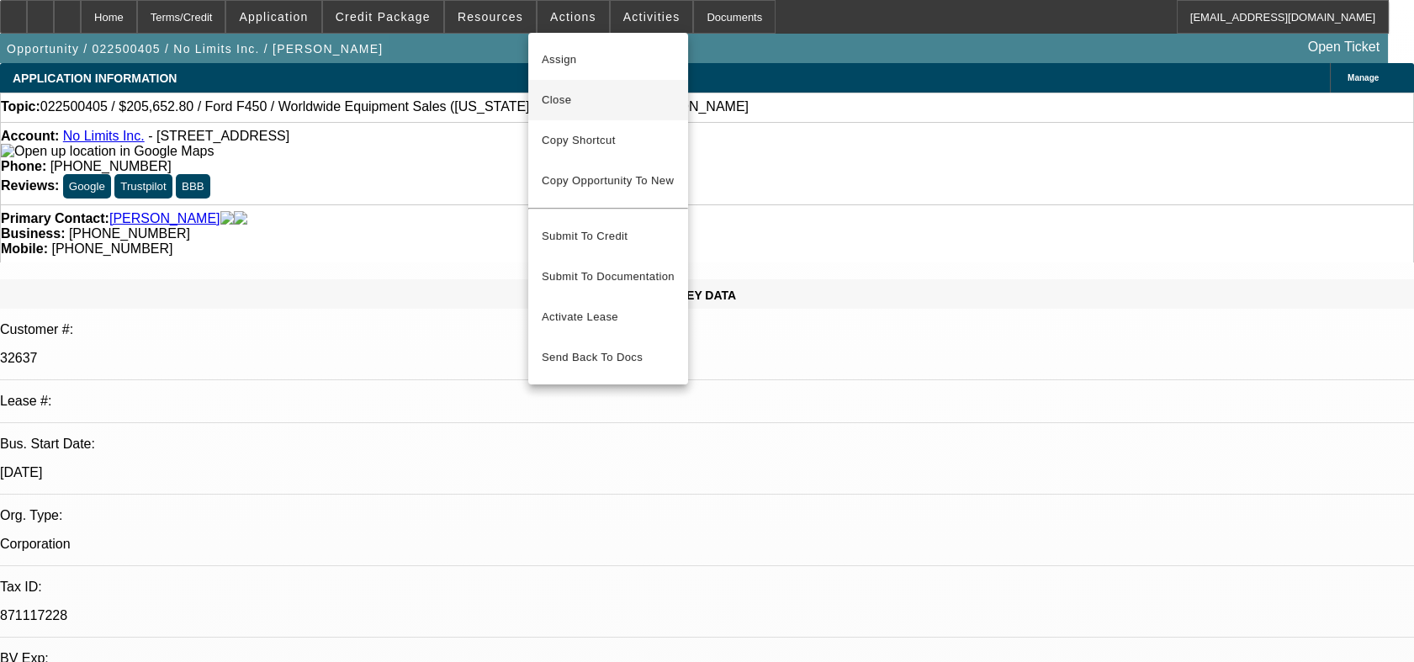
click at [589, 101] on span "Close" at bounding box center [608, 100] width 133 height 20
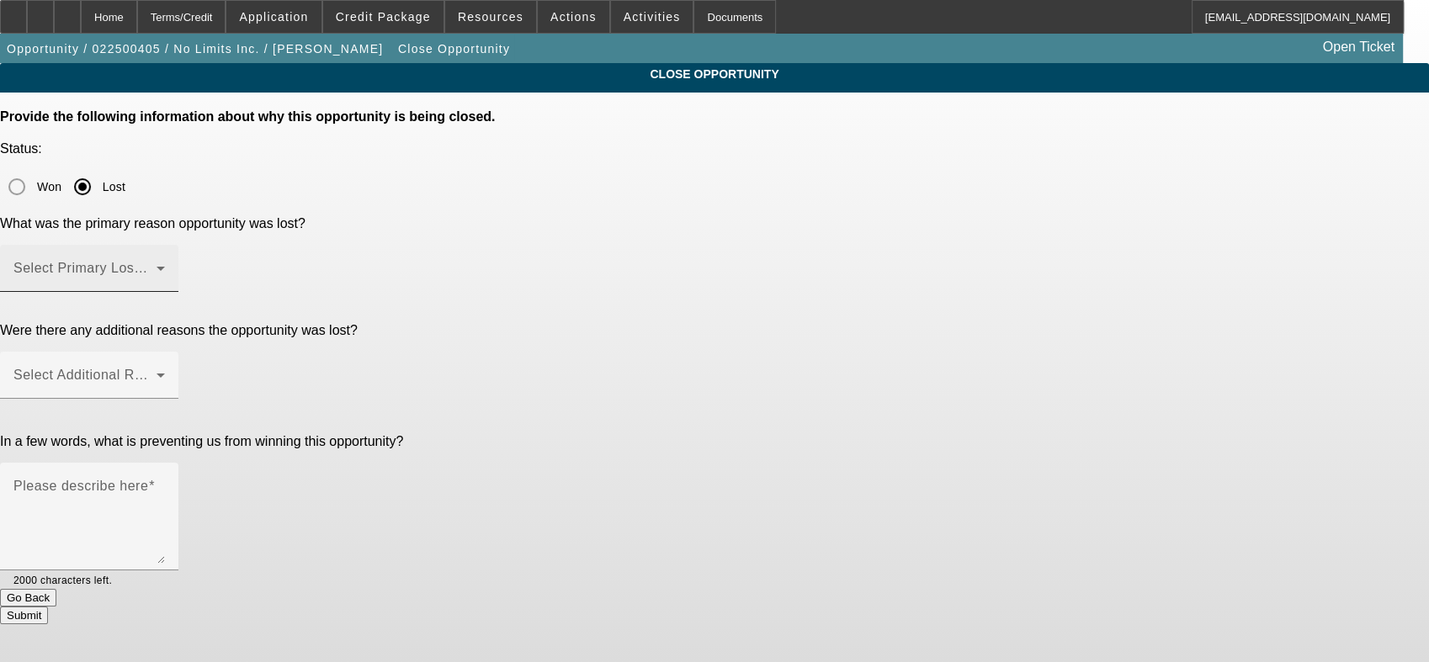
click at [165, 245] on div "Select Primary Lost Reason" at bounding box center [88, 268] width 151 height 47
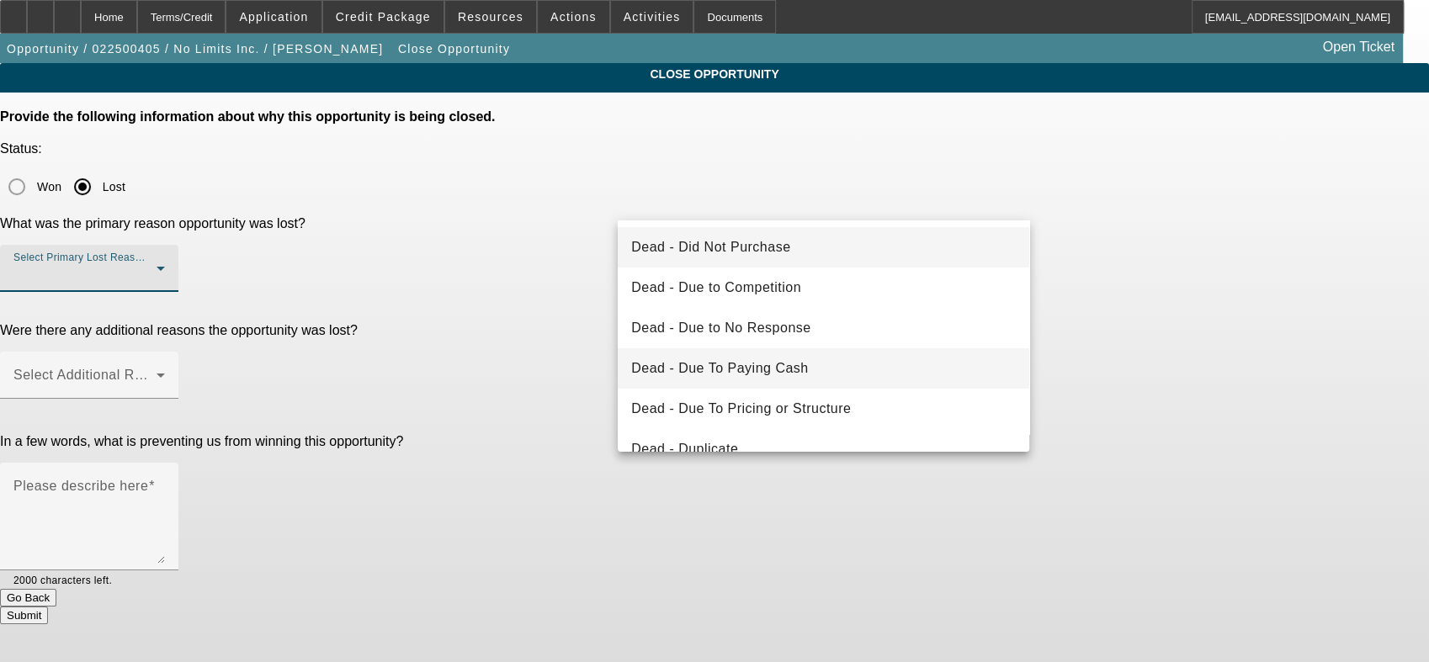
scroll to position [226, 0]
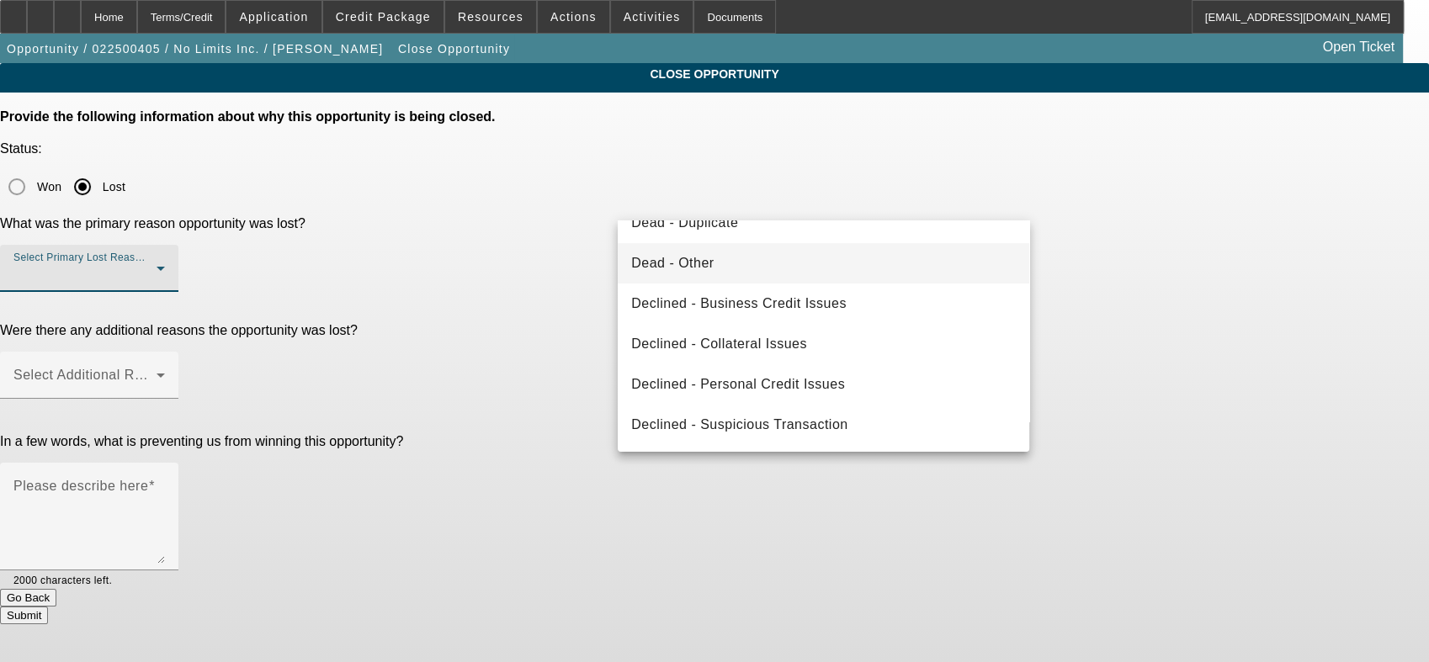
click at [715, 266] on mat-option "Dead - Other" at bounding box center [823, 263] width 411 height 40
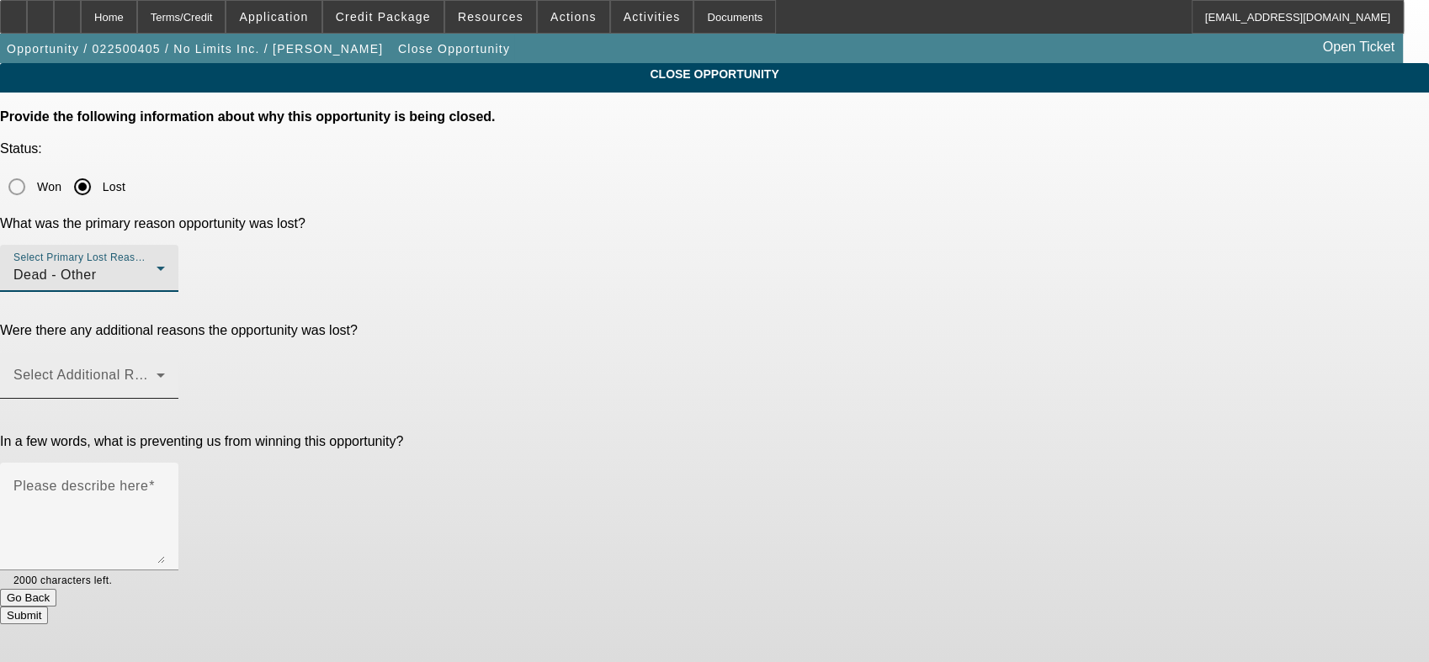
click at [156, 372] on span at bounding box center [84, 382] width 143 height 20
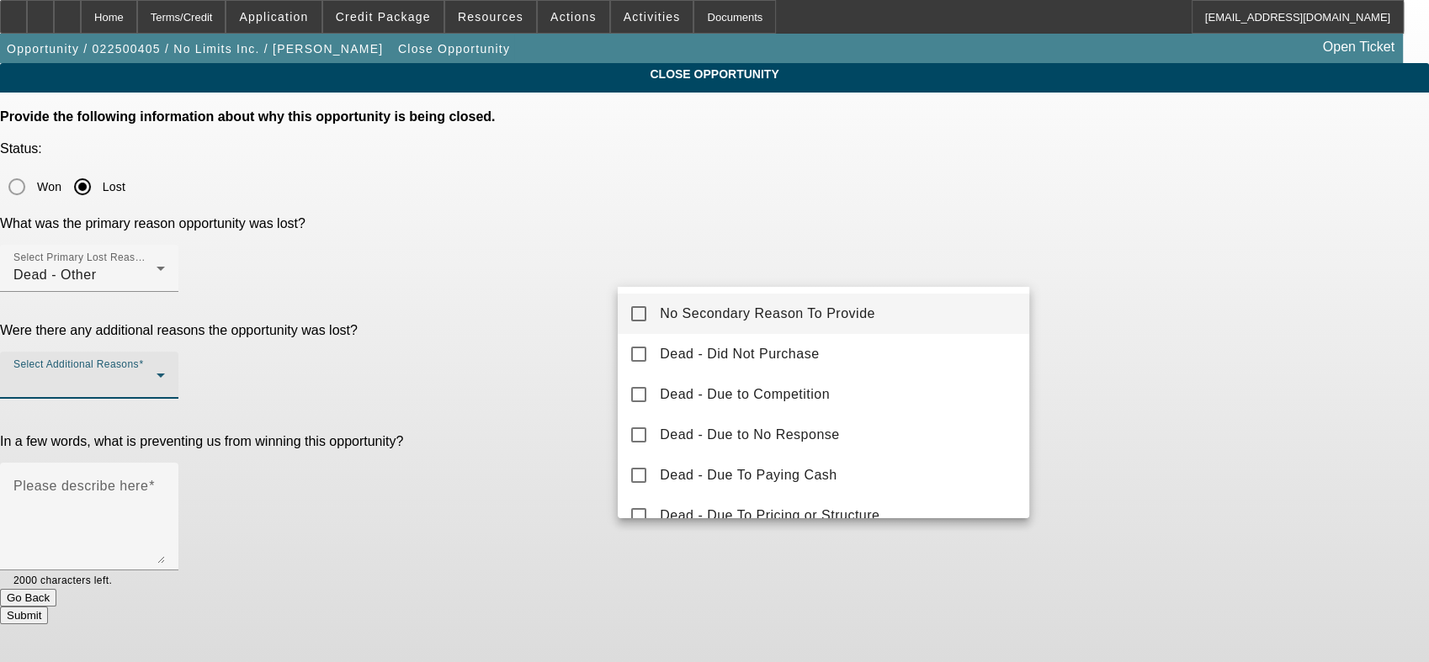
click at [704, 301] on mat-option "No Secondary Reason To Provide" at bounding box center [823, 314] width 411 height 40
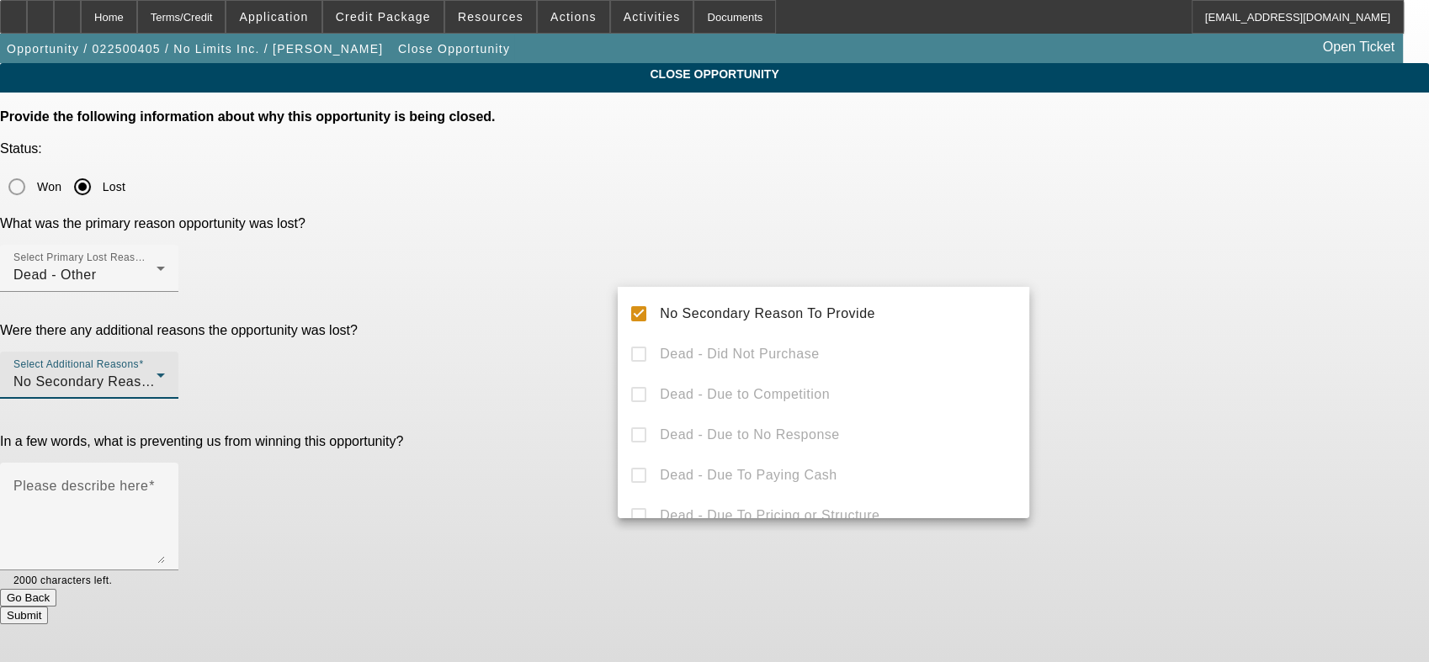
click at [562, 315] on div at bounding box center [714, 331] width 1429 height 662
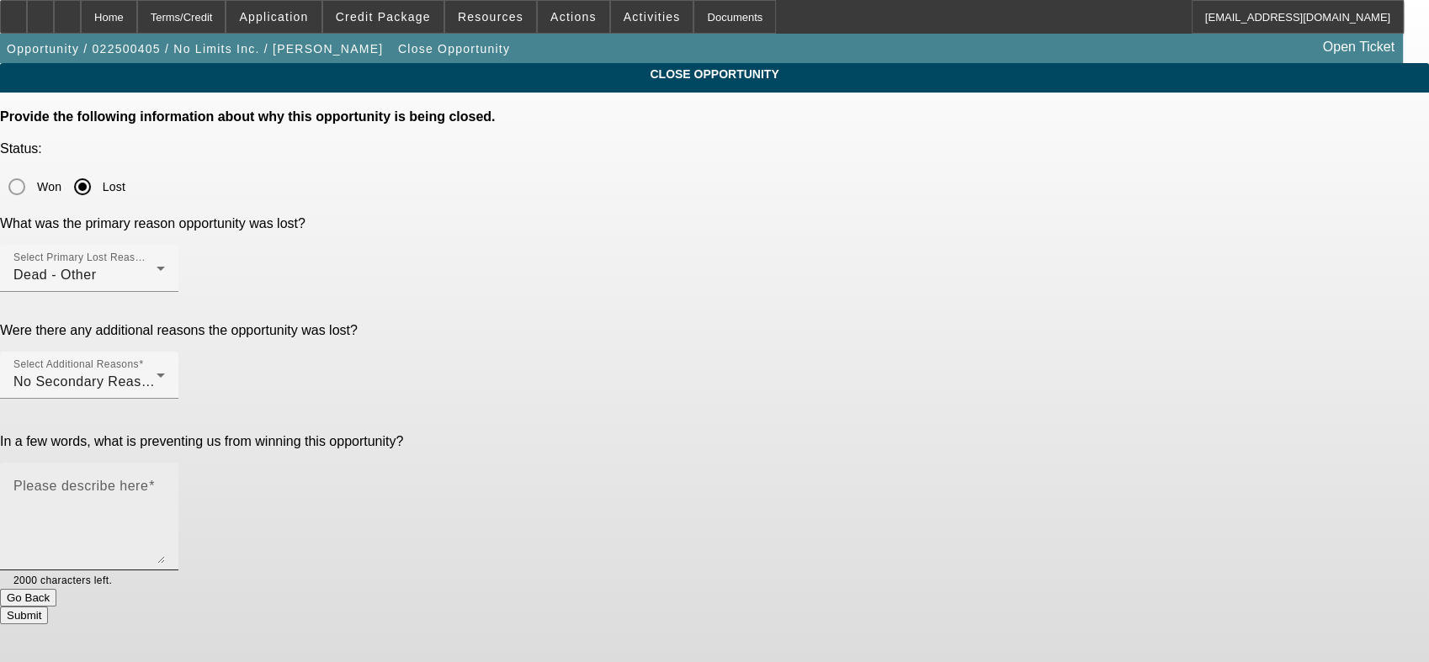
click at [165, 483] on textarea "Please describe here" at bounding box center [88, 523] width 151 height 81
type textarea "n"
type textarea "credit too low"
click at [48, 607] on button "Submit" at bounding box center [24, 616] width 48 height 18
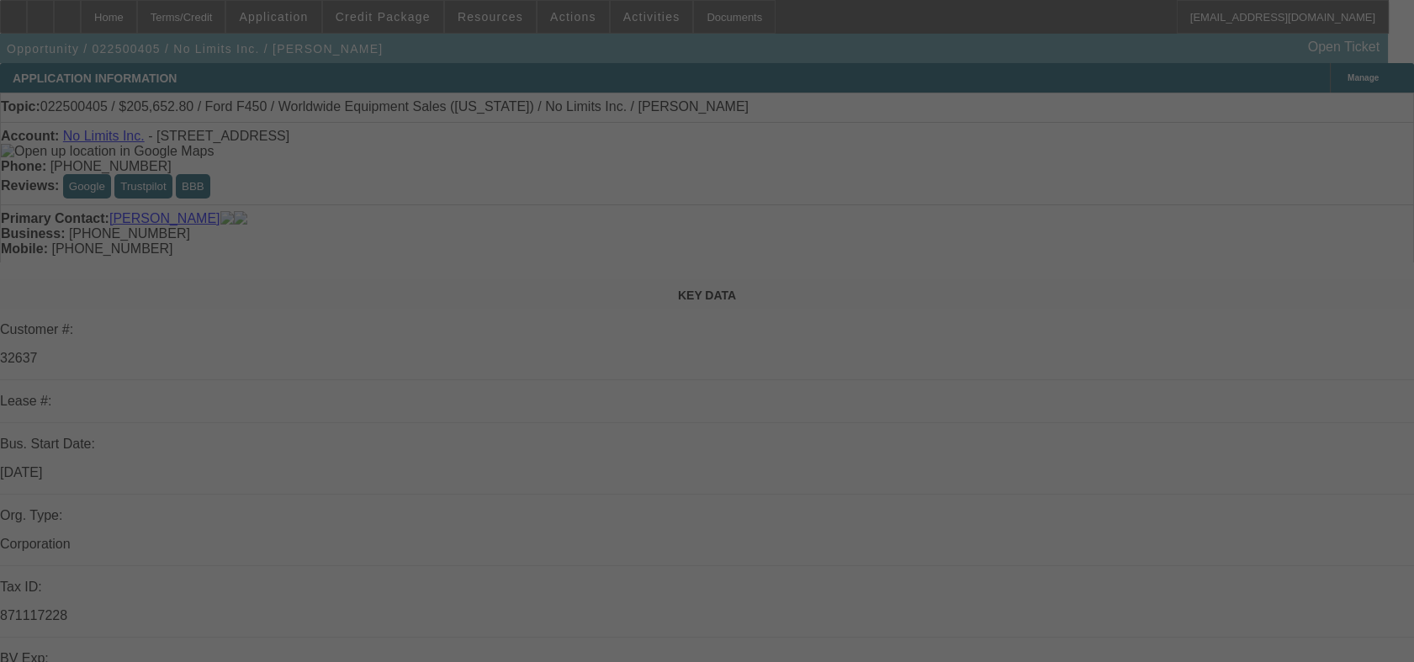
select select "0.2"
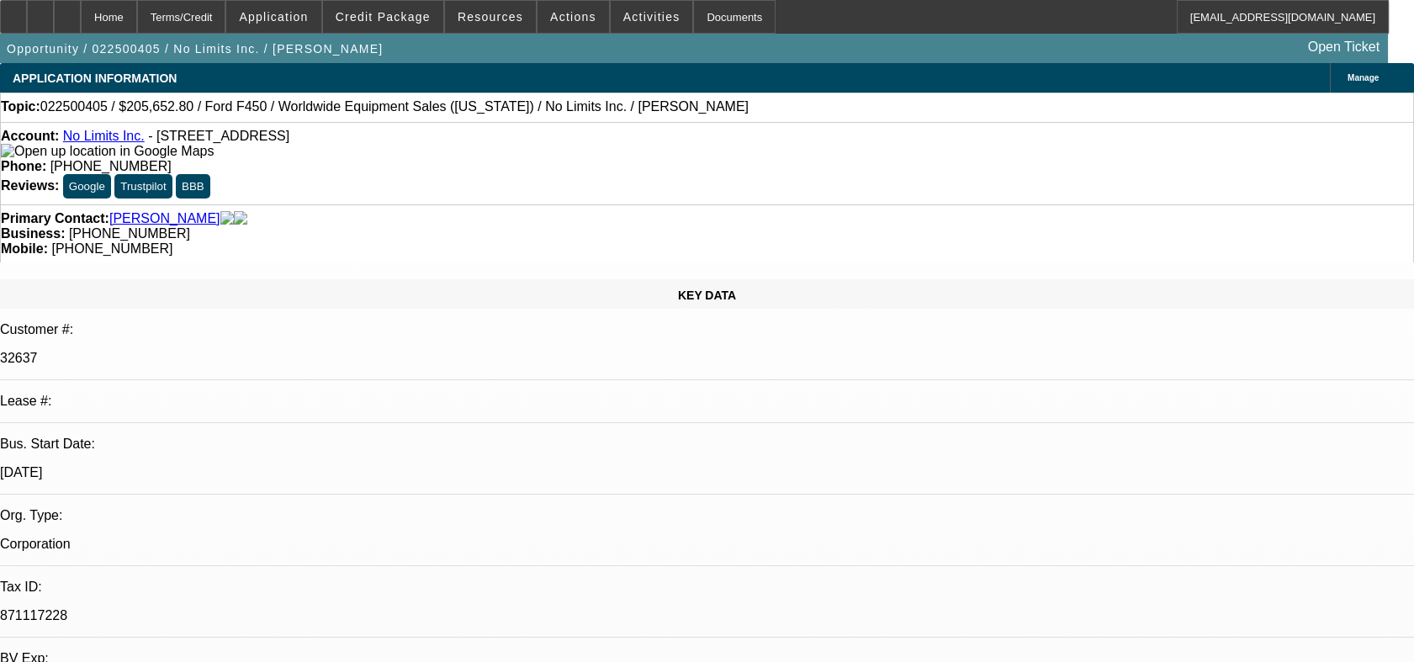
select select "2"
select select "0"
select select "1"
select select "2"
select select "6"
